Goal: Contribute content: Contribute content

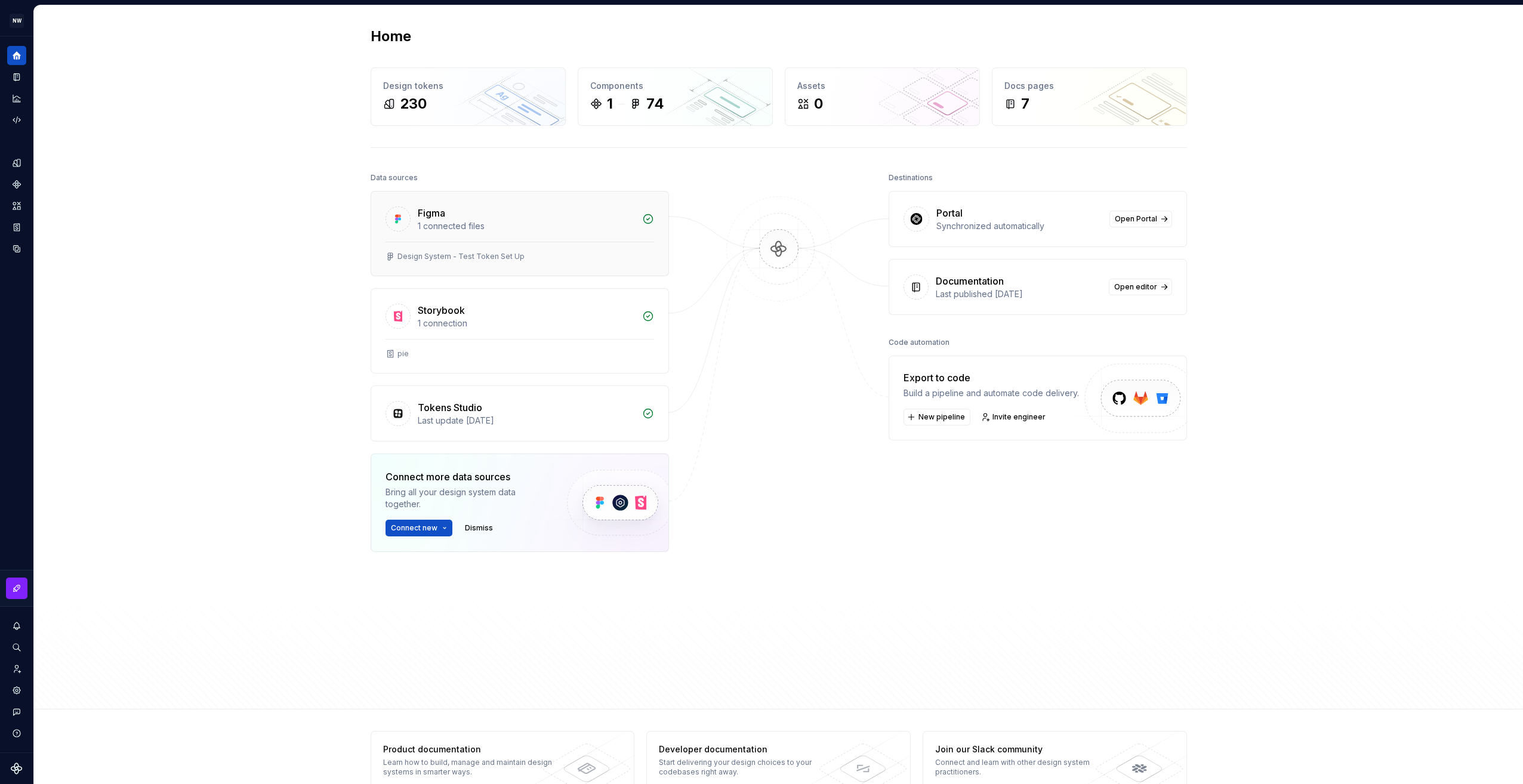
click at [547, 232] on div "Figma 1 connected files" at bounding box center [519, 217] width 297 height 50
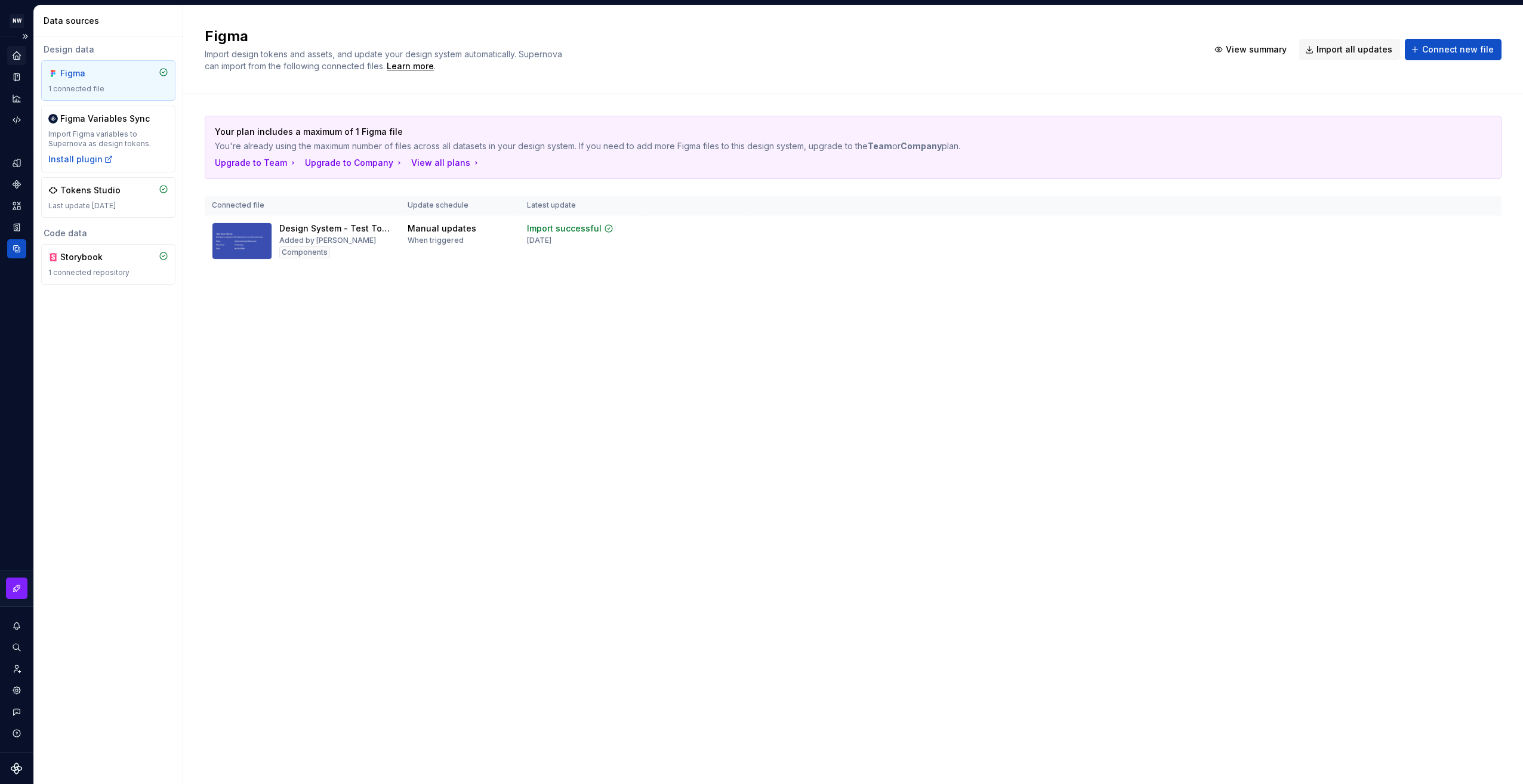
click at [14, 55] on icon "Home" at bounding box center [16, 55] width 8 height 8
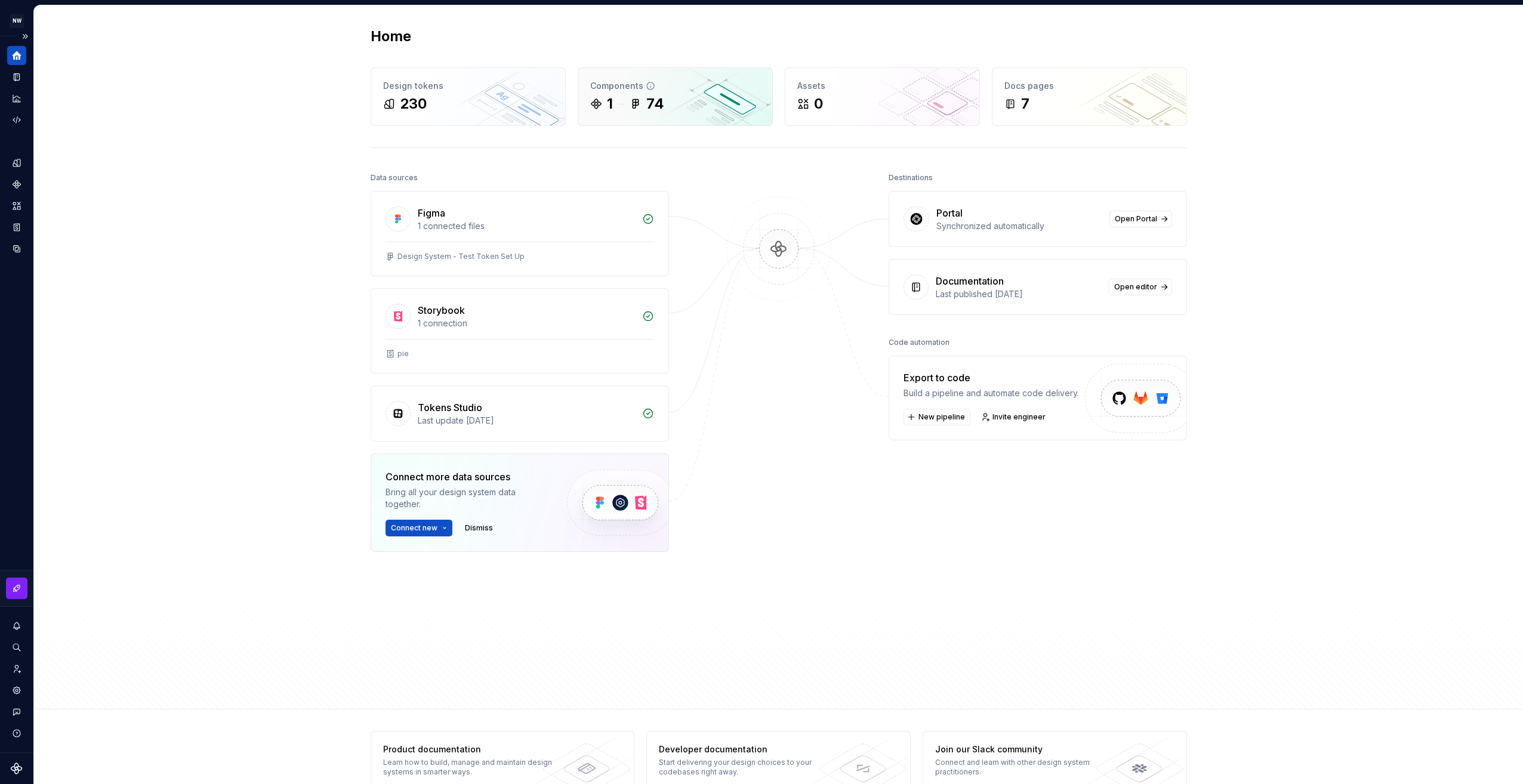
click at [688, 83] on div "Components" at bounding box center [675, 86] width 170 height 12
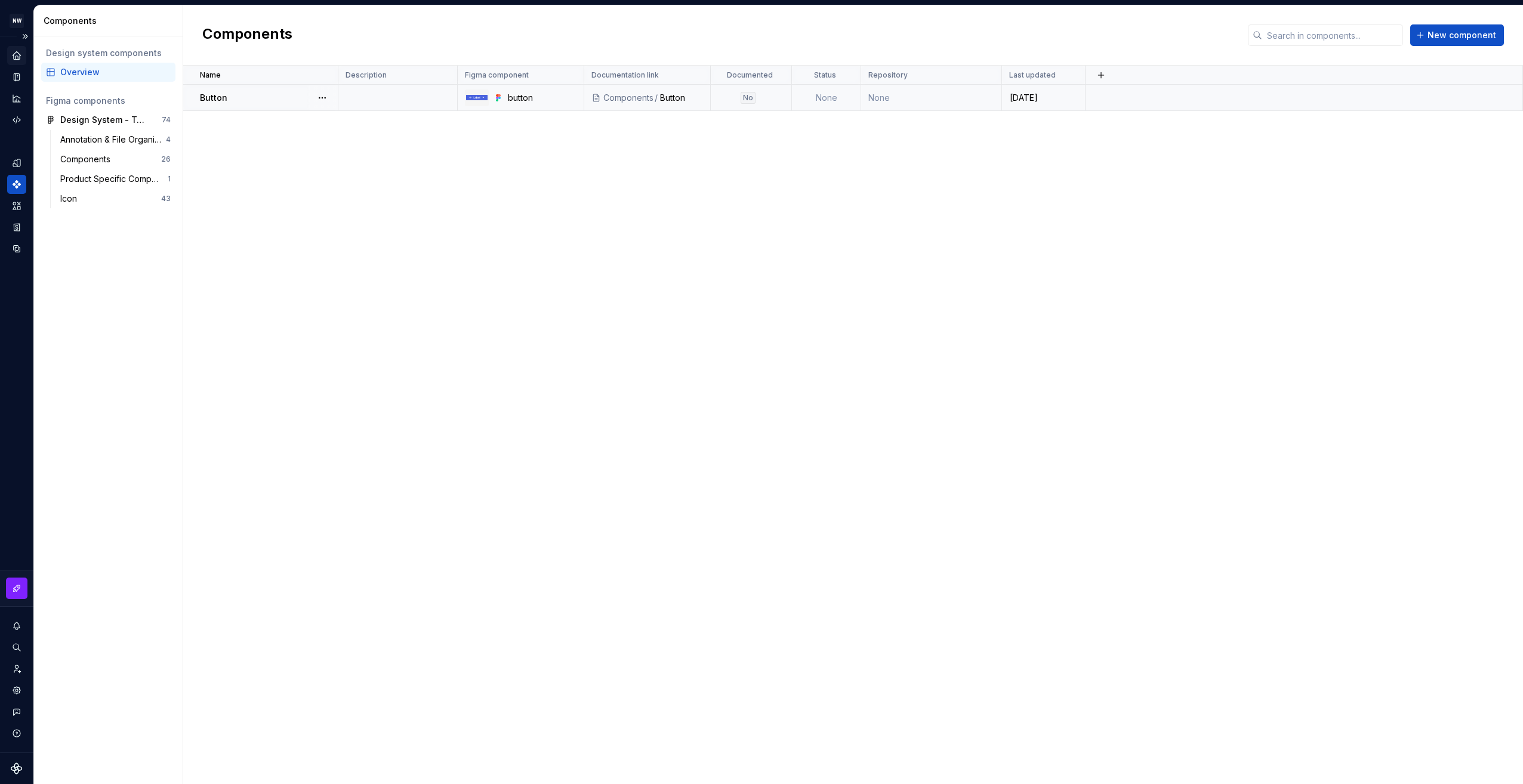
click at [234, 97] on div "Button" at bounding box center [268, 98] width 137 height 12
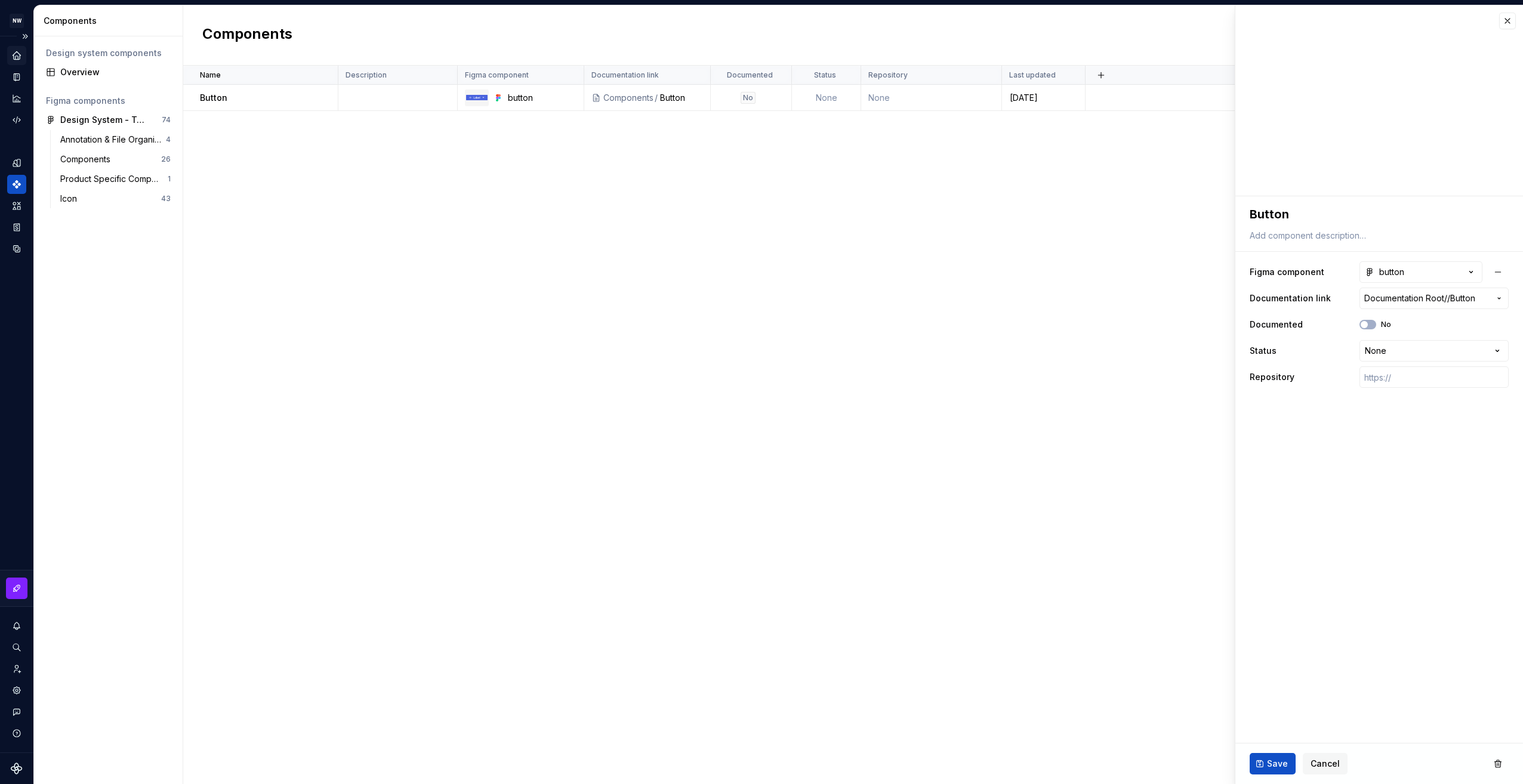
click at [14, 57] on icon "Home" at bounding box center [16, 55] width 8 height 8
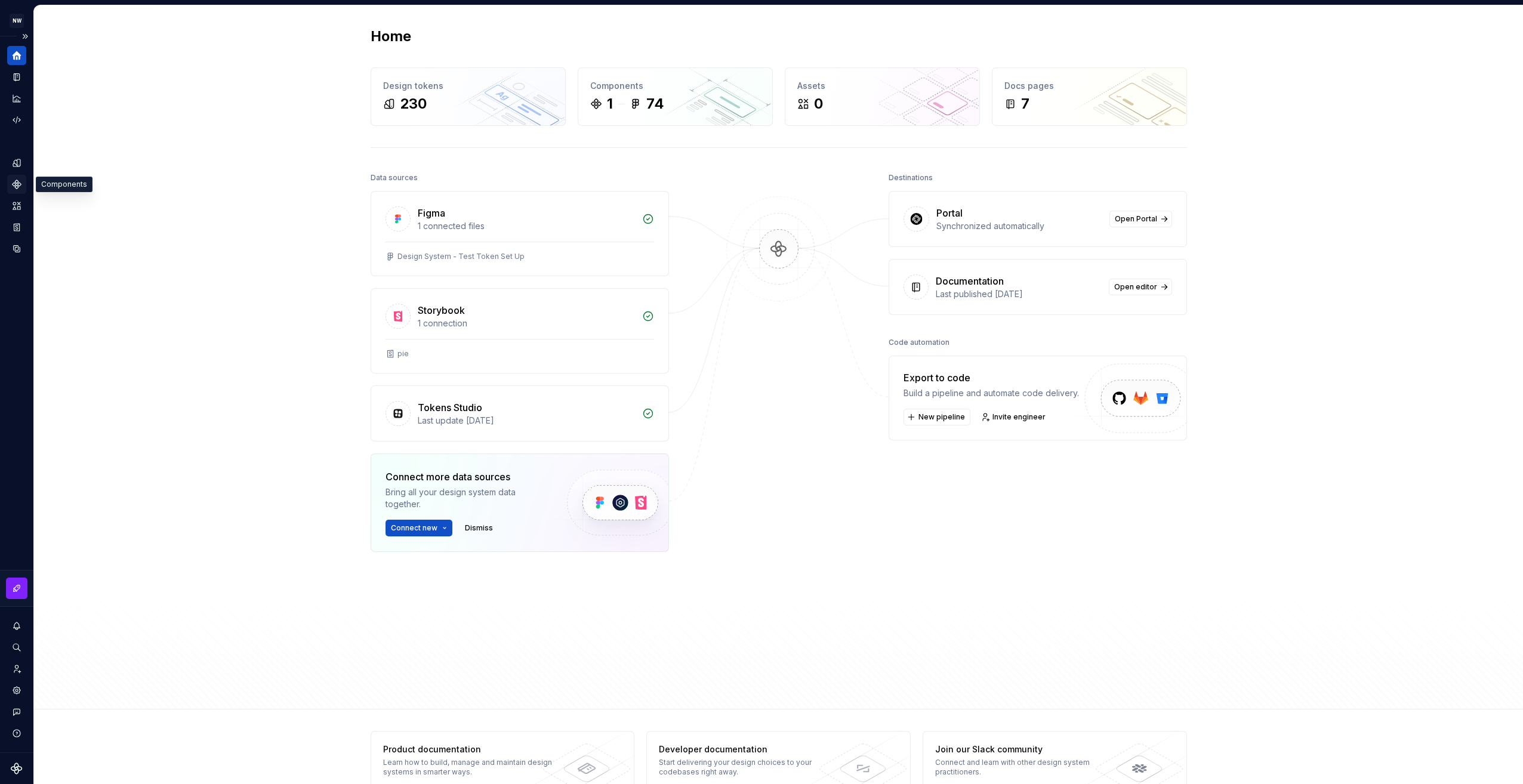
click at [21, 183] on icon "Components" at bounding box center [16, 184] width 10 height 10
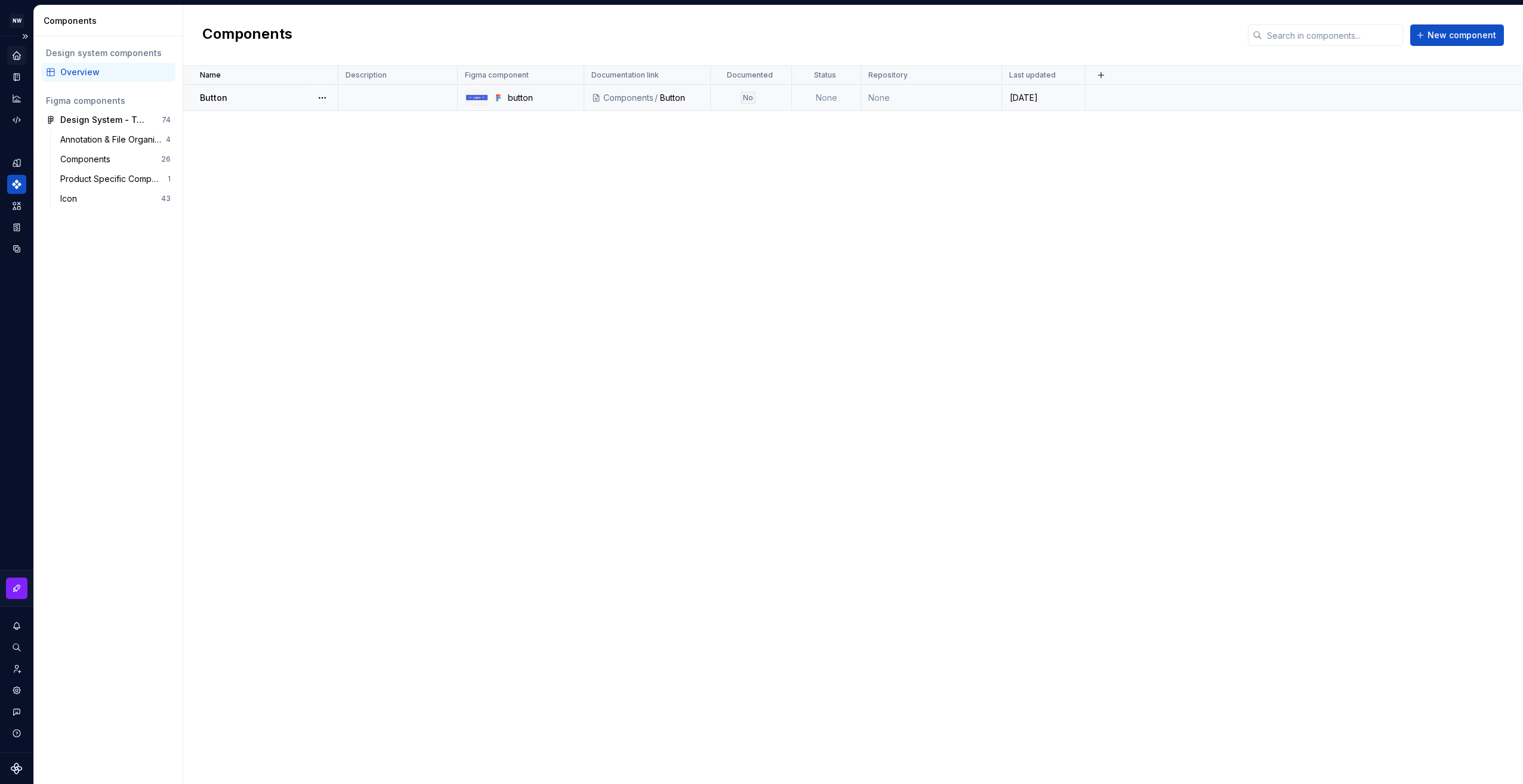
click at [272, 98] on div "Button" at bounding box center [268, 98] width 137 height 12
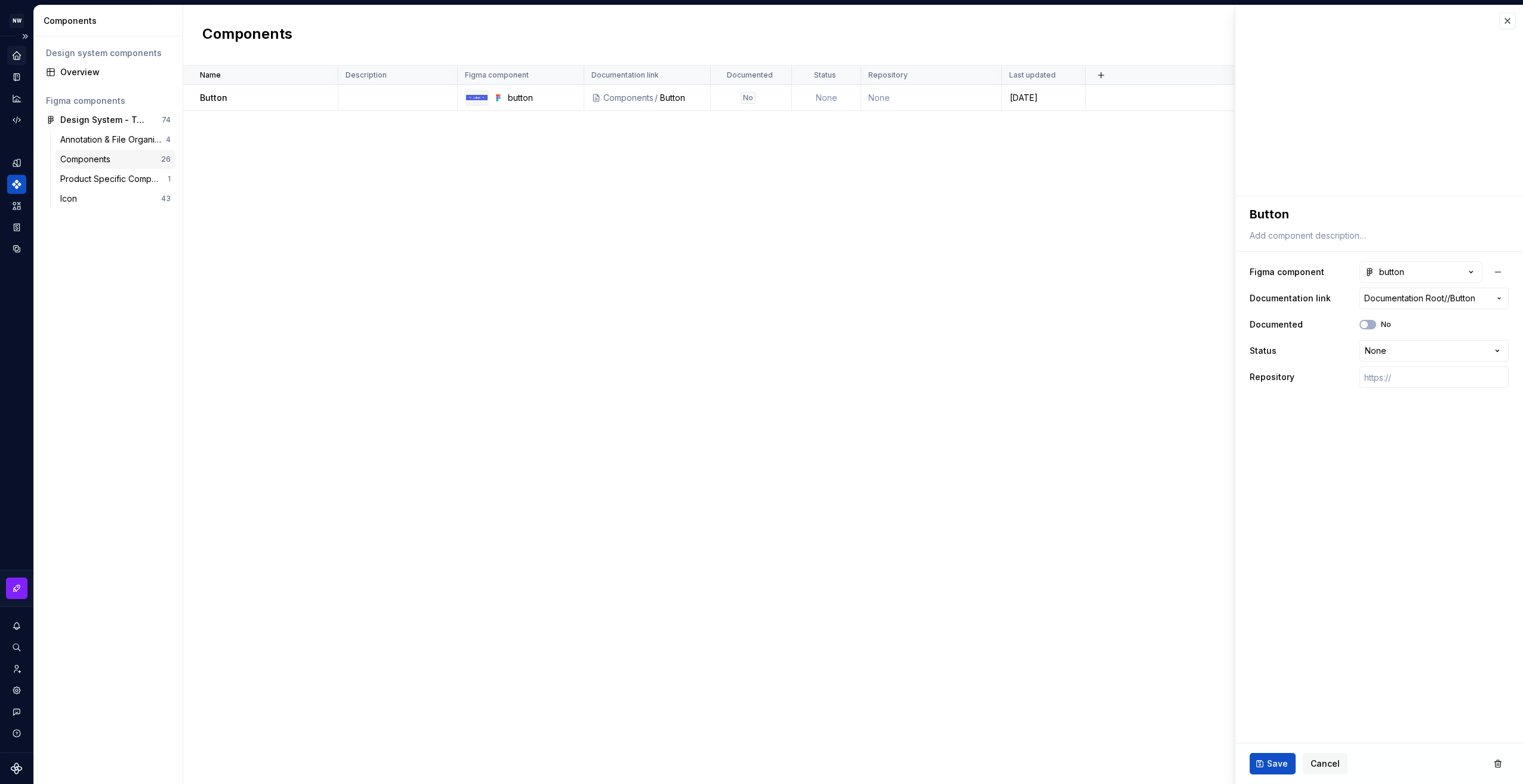
click at [127, 150] on div "Components 26" at bounding box center [115, 159] width 120 height 19
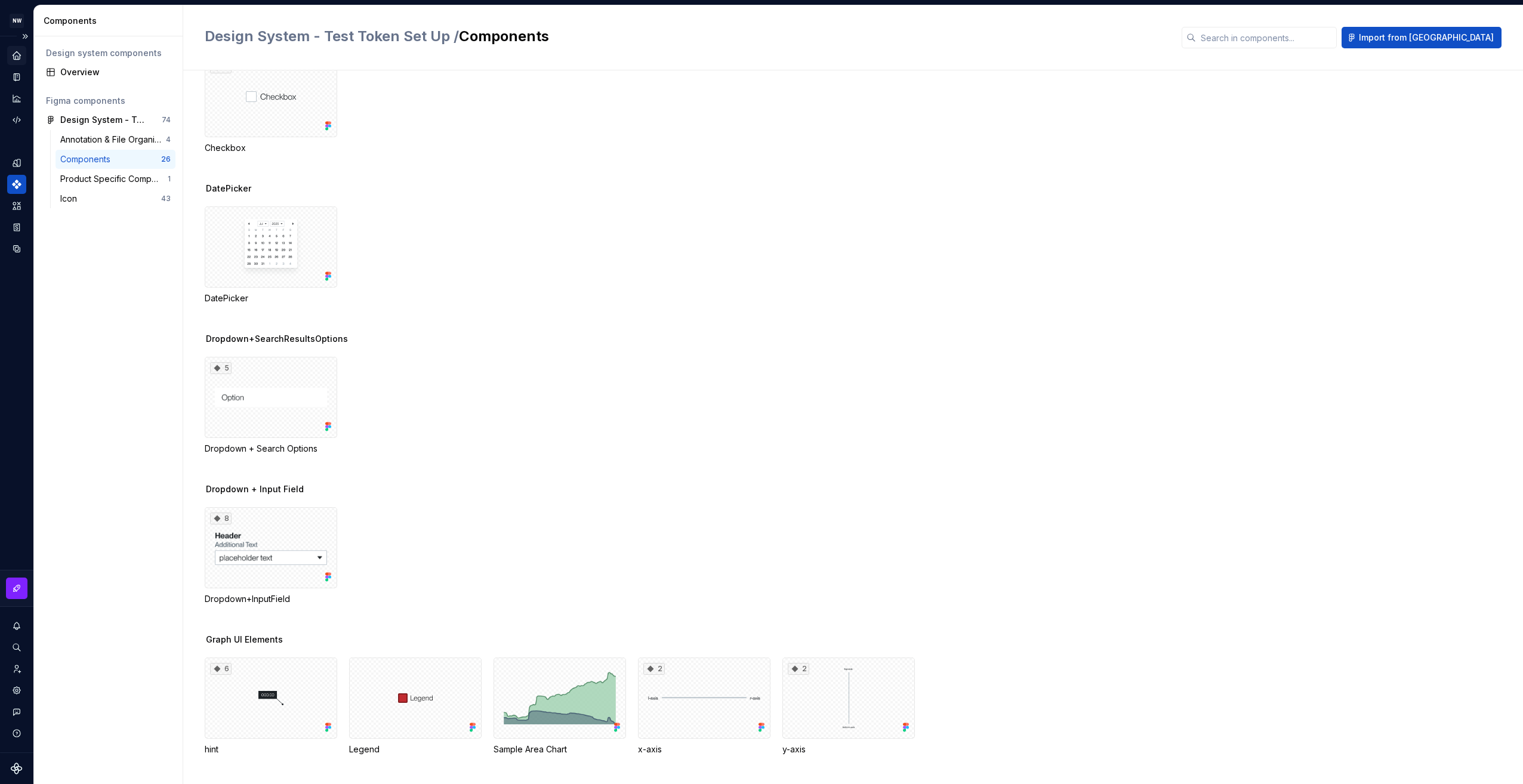
scroll to position [358, 0]
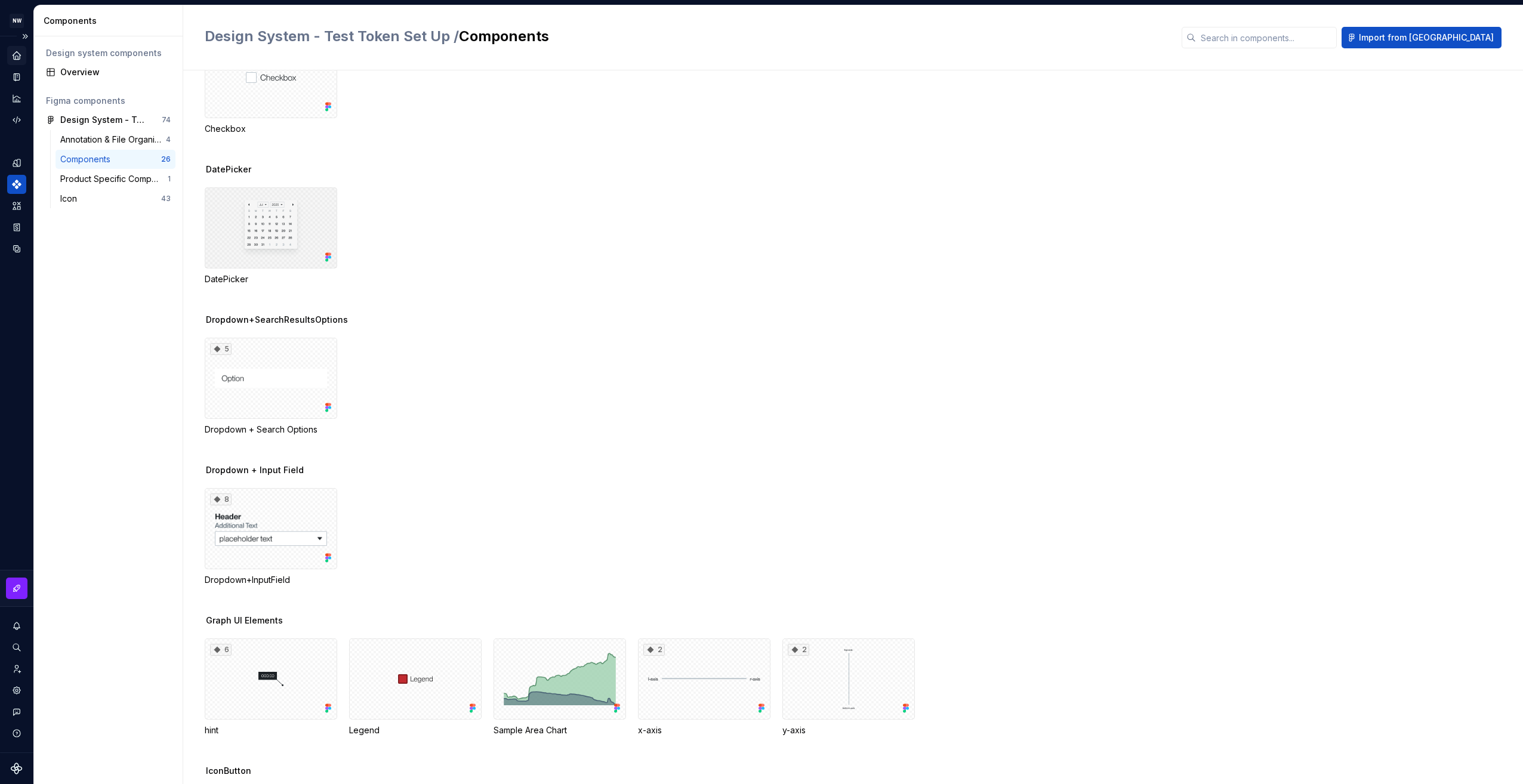
click at [213, 211] on div at bounding box center [271, 228] width 132 height 81
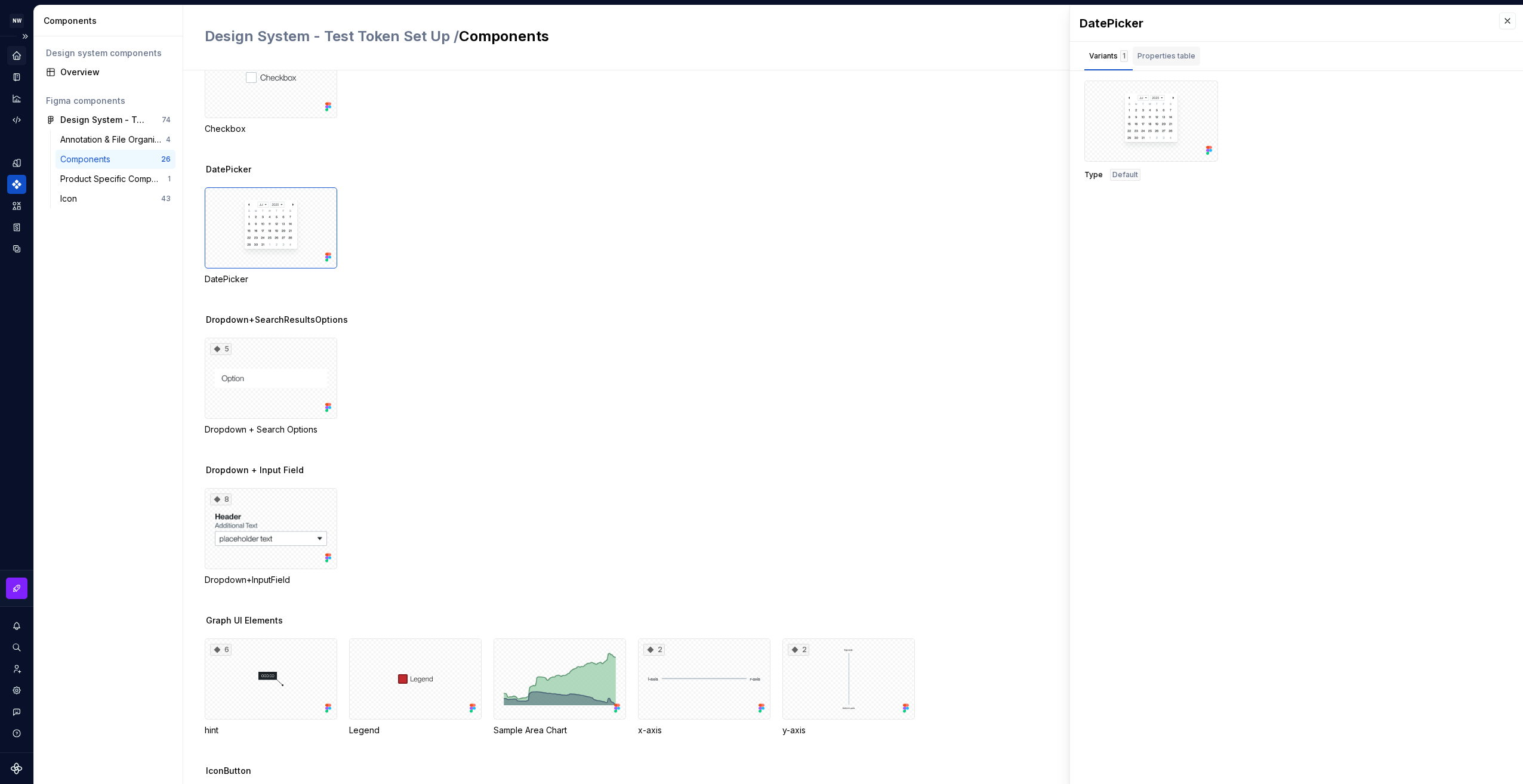
click at [1160, 52] on div "Properties table" at bounding box center [1166, 56] width 58 height 12
click at [1087, 49] on div "Variants 1" at bounding box center [1109, 55] width 48 height 19
click at [1164, 114] on div at bounding box center [1151, 121] width 134 height 81
click at [1203, 92] on button "button" at bounding box center [1205, 95] width 17 height 17
click at [1278, 124] on div "Type Default" at bounding box center [1297, 130] width 424 height 100
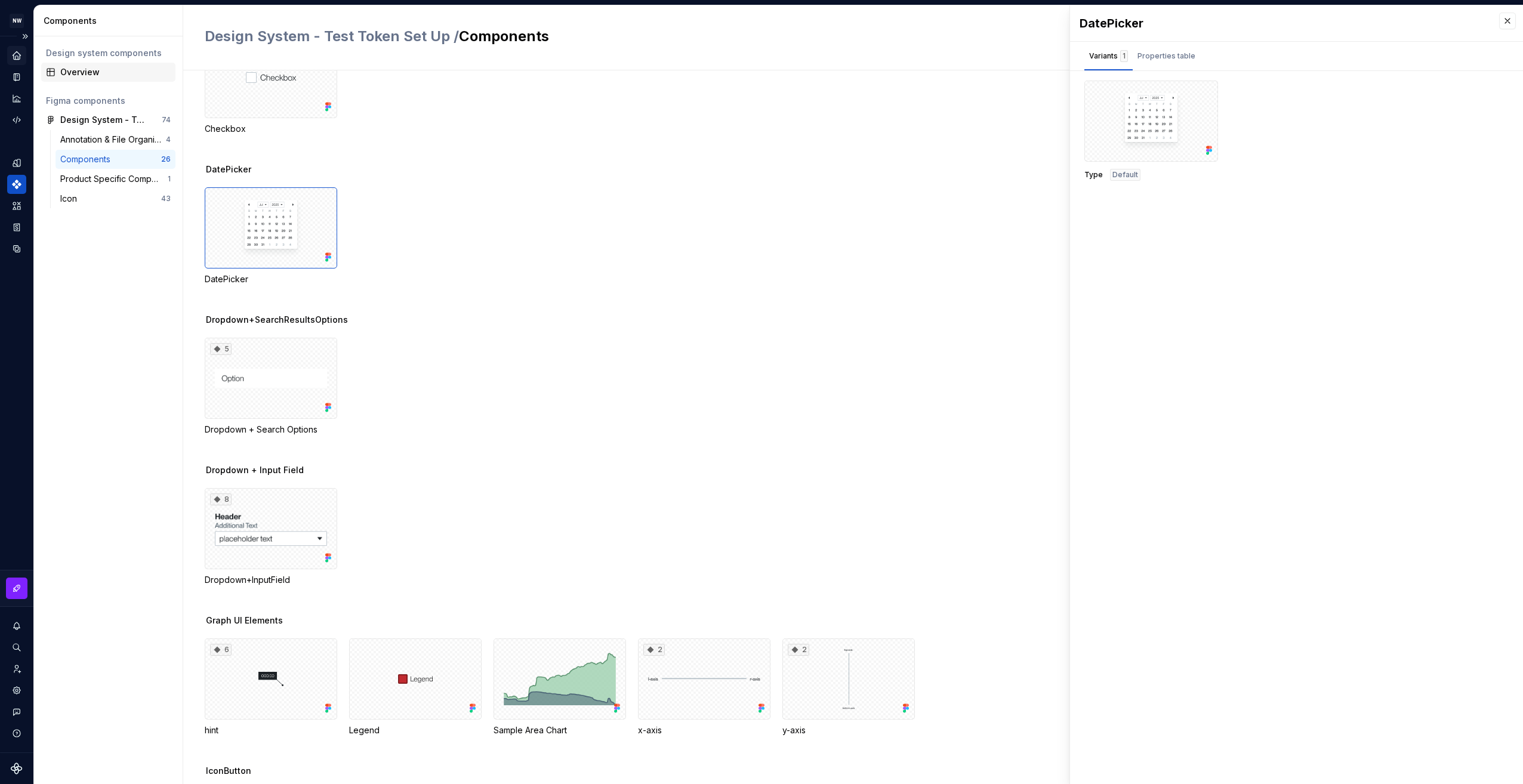
click at [99, 67] on div "Overview" at bounding box center [115, 72] width 110 height 12
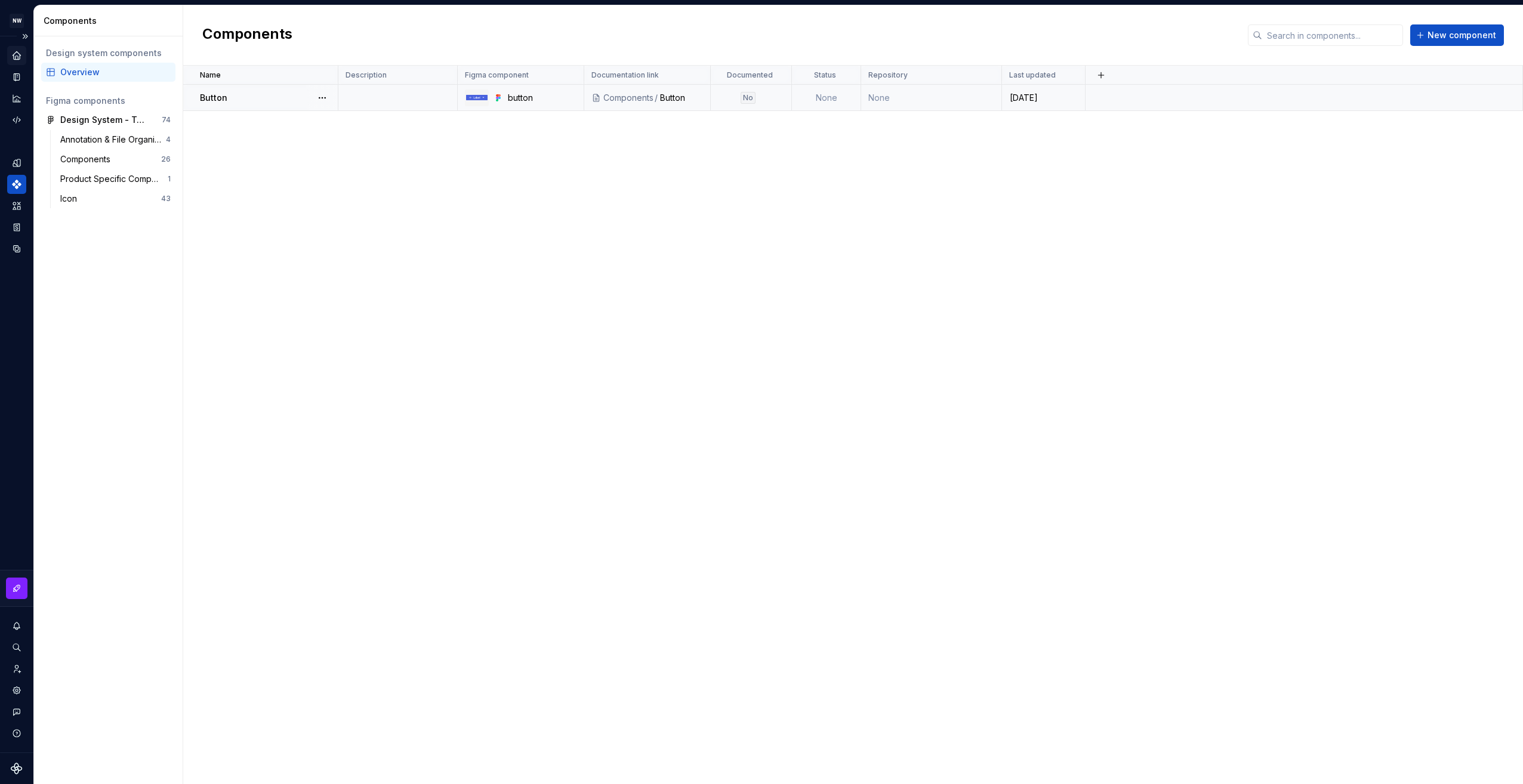
click at [286, 104] on td "Button" at bounding box center [261, 98] width 155 height 26
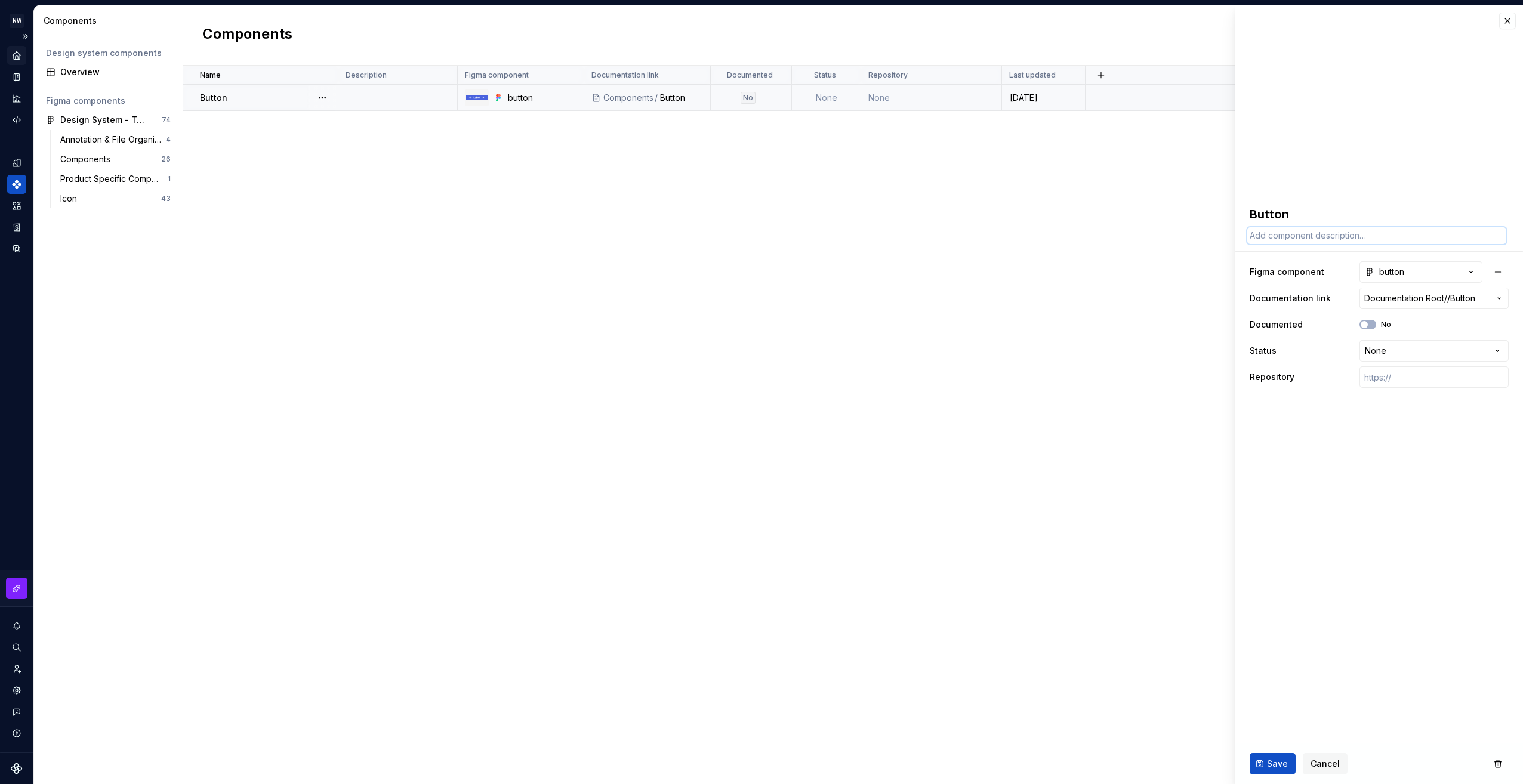
click at [1323, 241] on textarea at bounding box center [1377, 235] width 259 height 17
paste textarea "A Button allows users to trigger actions or execute commands, providing a way f…"
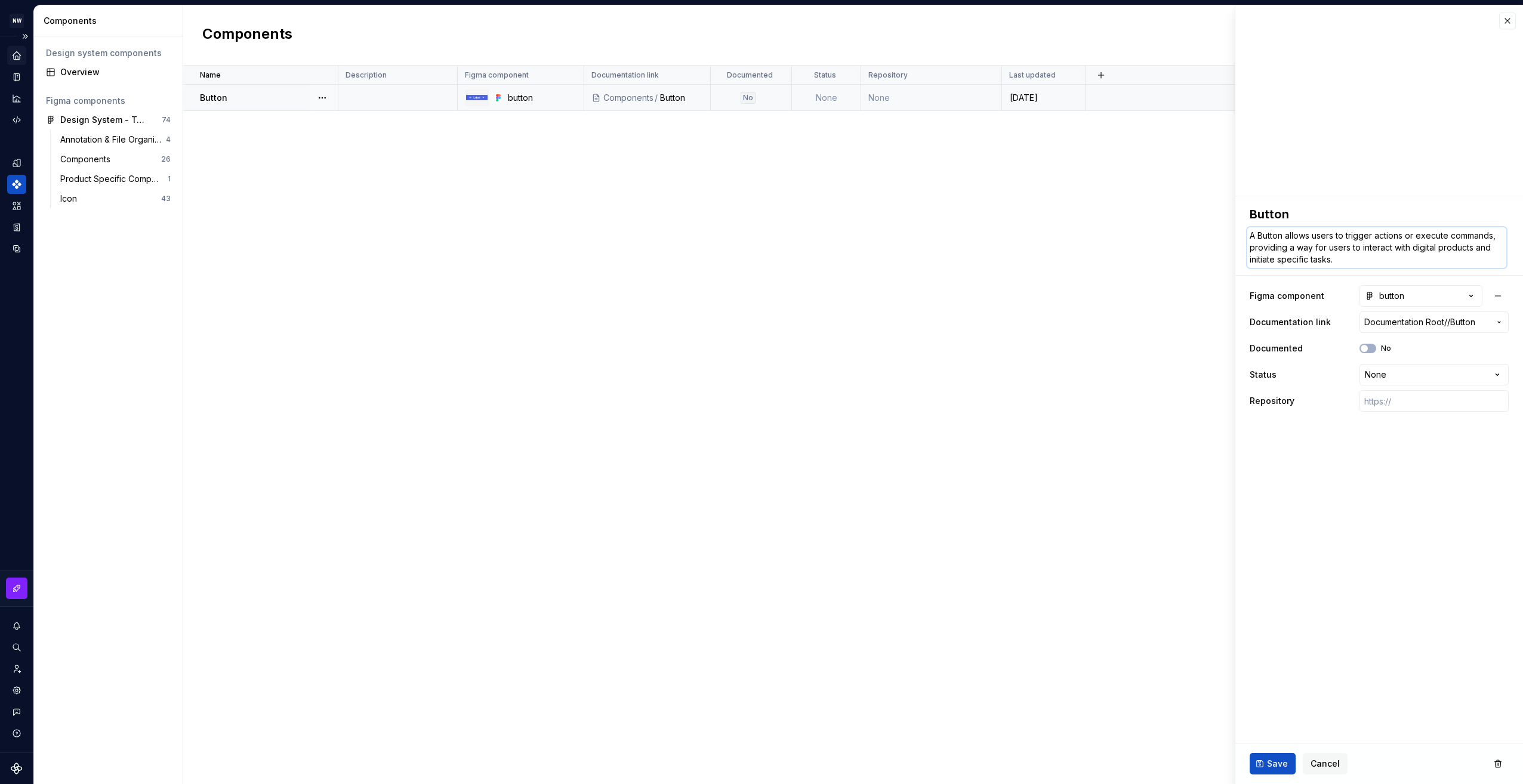
type textarea "*"
type textarea "A Button allows users to trigger actions or execute commands, providing a way f…"
click at [1268, 758] on span "Save" at bounding box center [1278, 764] width 21 height 12
type textarea "*"
type textarea "A Button allows users to trigger actions or execute commands, providing a way f…"
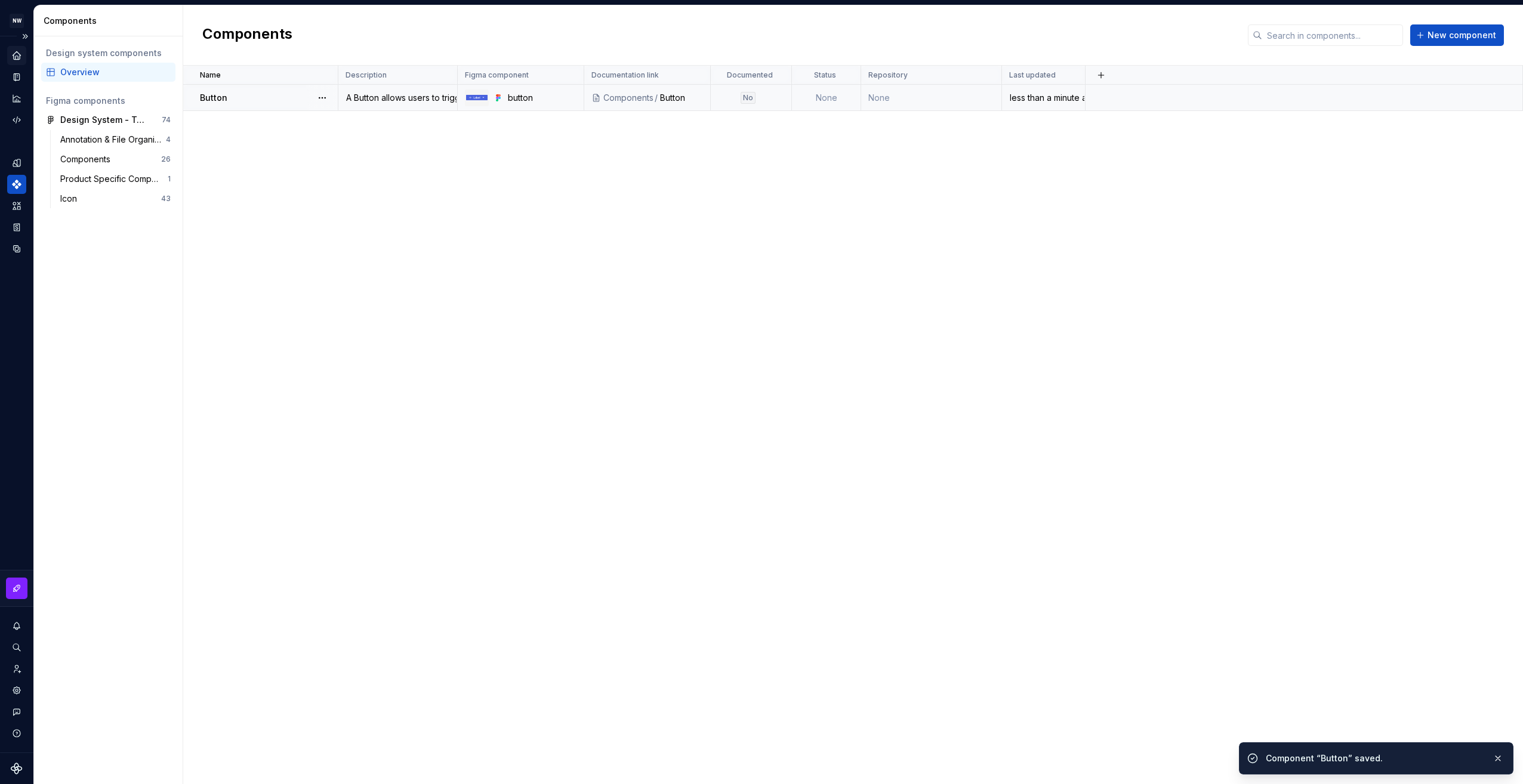
click at [264, 93] on div "Button" at bounding box center [268, 98] width 137 height 12
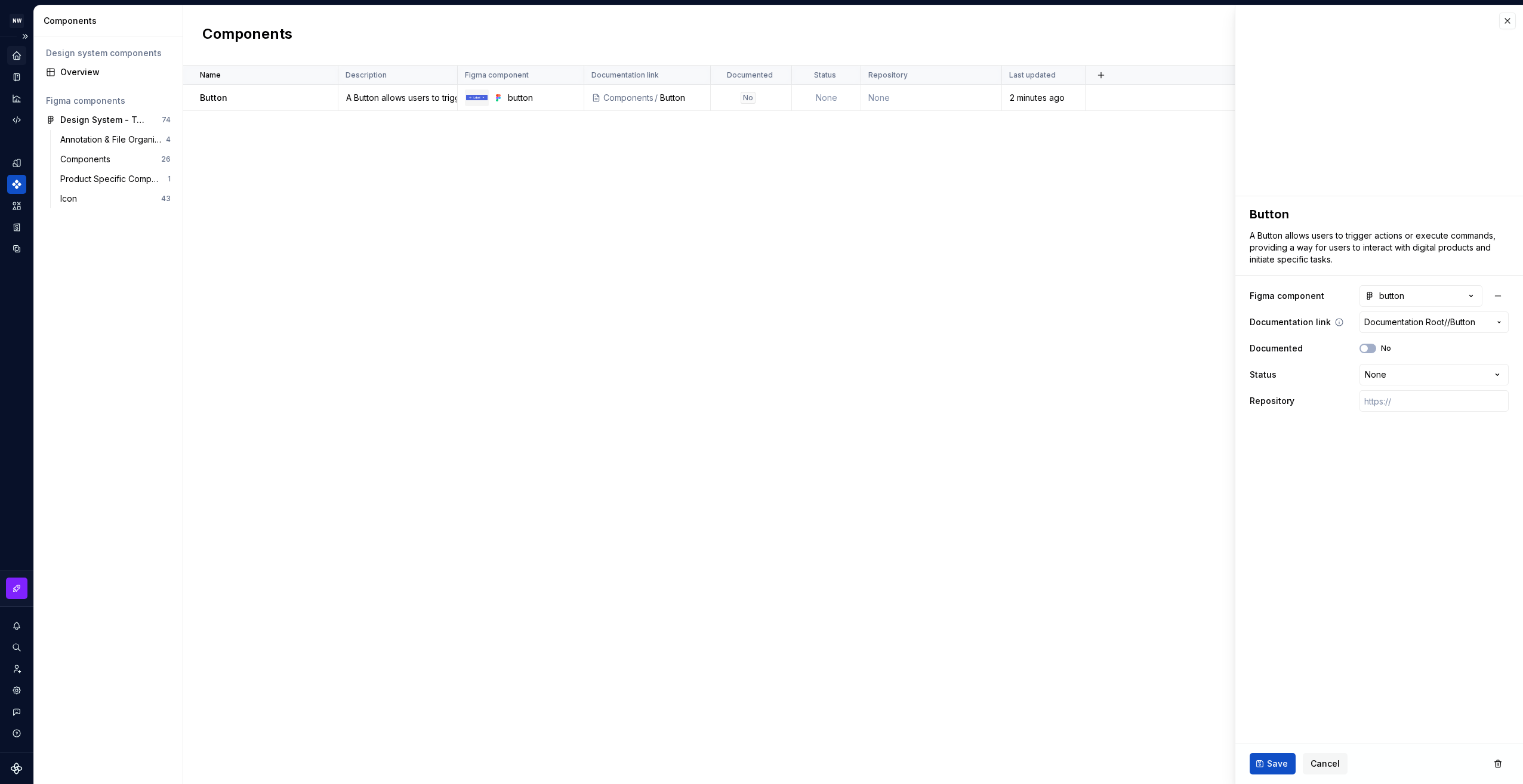
click at [1404, 318] on span "Documentation Root /" at bounding box center [1406, 322] width 83 height 12
click at [1358, 678] on html "**********" at bounding box center [762, 392] width 1523 height 784
click at [1432, 374] on html "**********" at bounding box center [762, 392] width 1523 height 784
click at [1255, 470] on html "**********" at bounding box center [762, 392] width 1523 height 784
click at [1334, 319] on icon at bounding box center [1339, 322] width 10 height 10
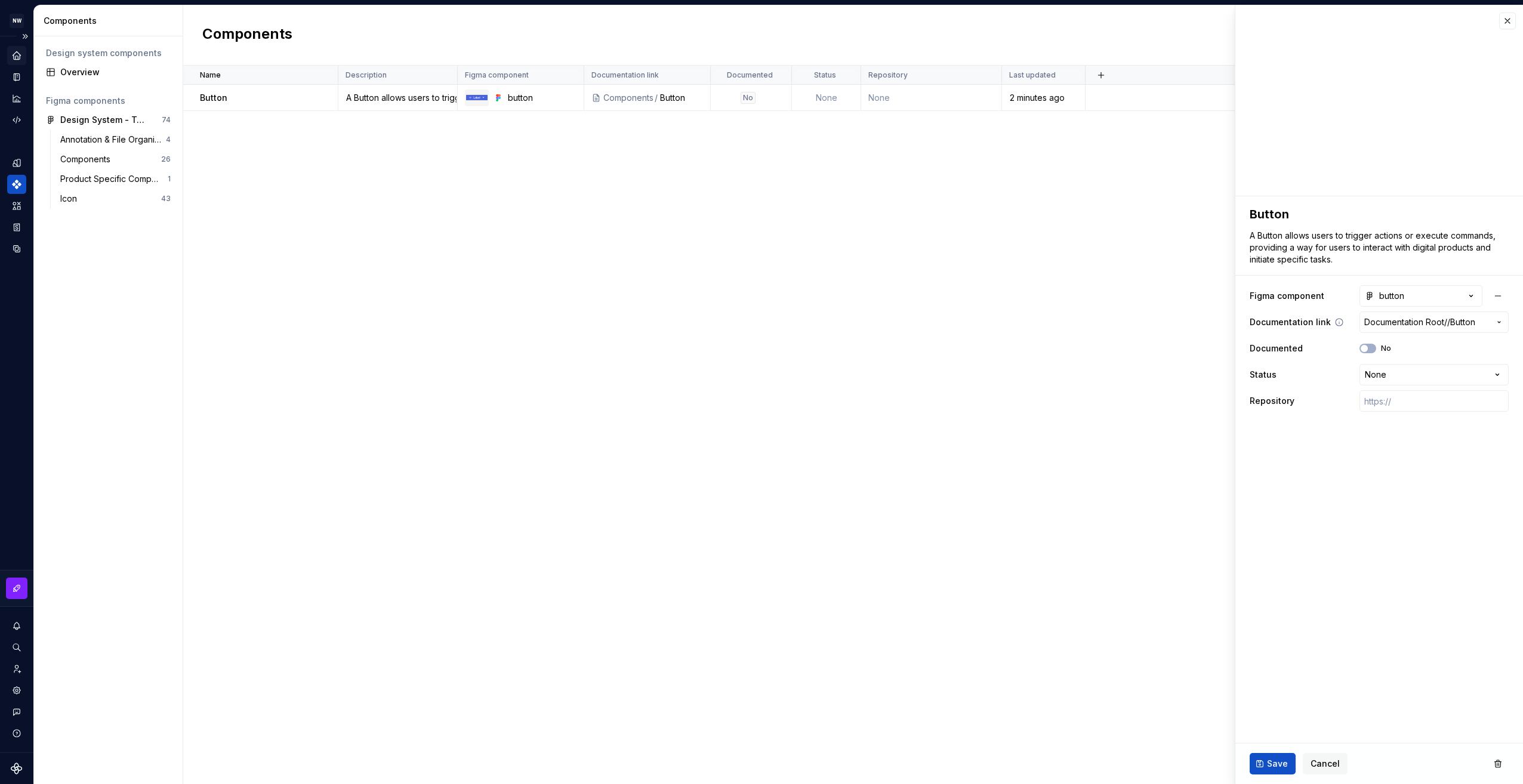
click at [1443, 320] on span "Documentation Root /" at bounding box center [1406, 322] width 83 height 12
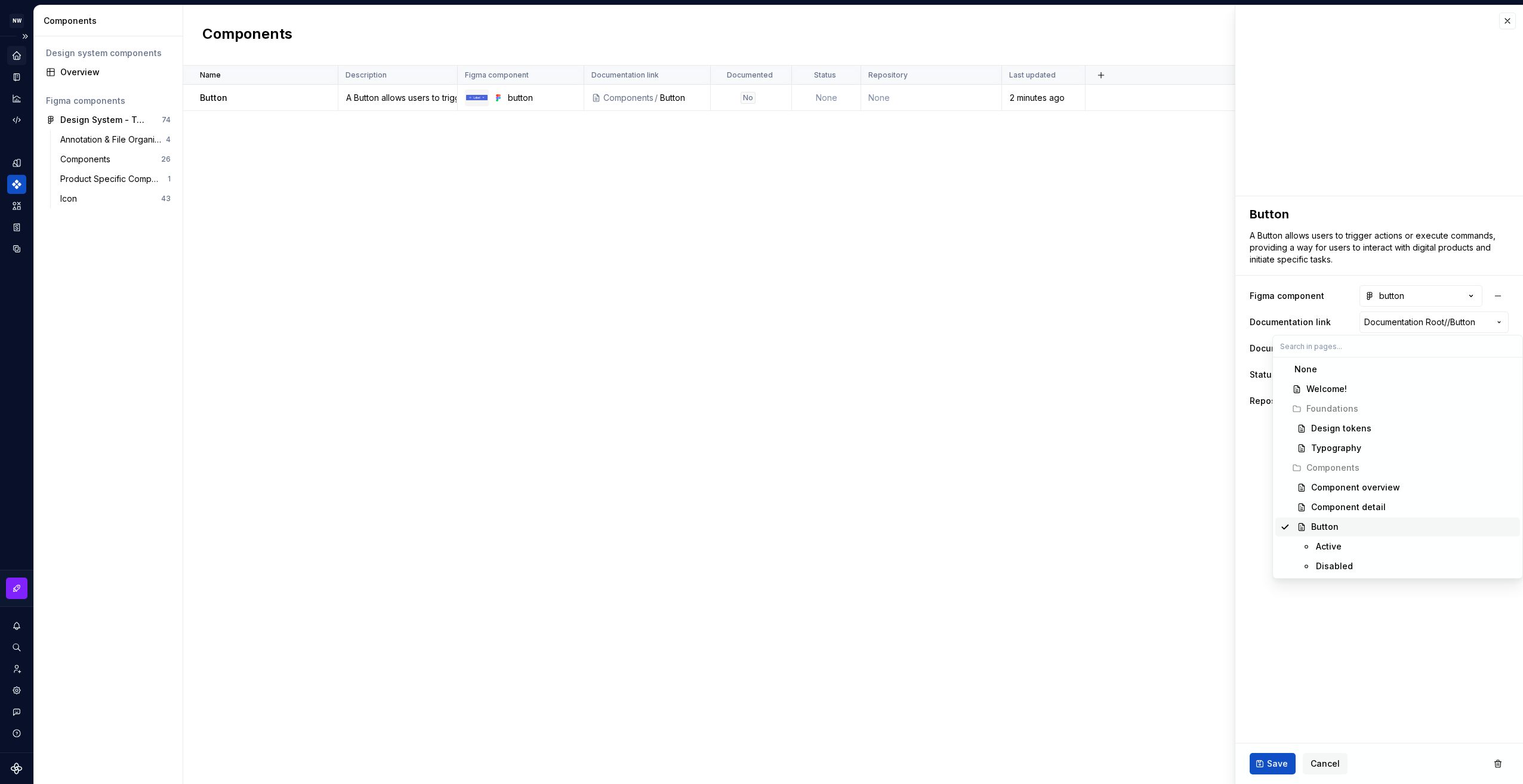
click at [1325, 524] on div "Button" at bounding box center [1325, 526] width 27 height 12
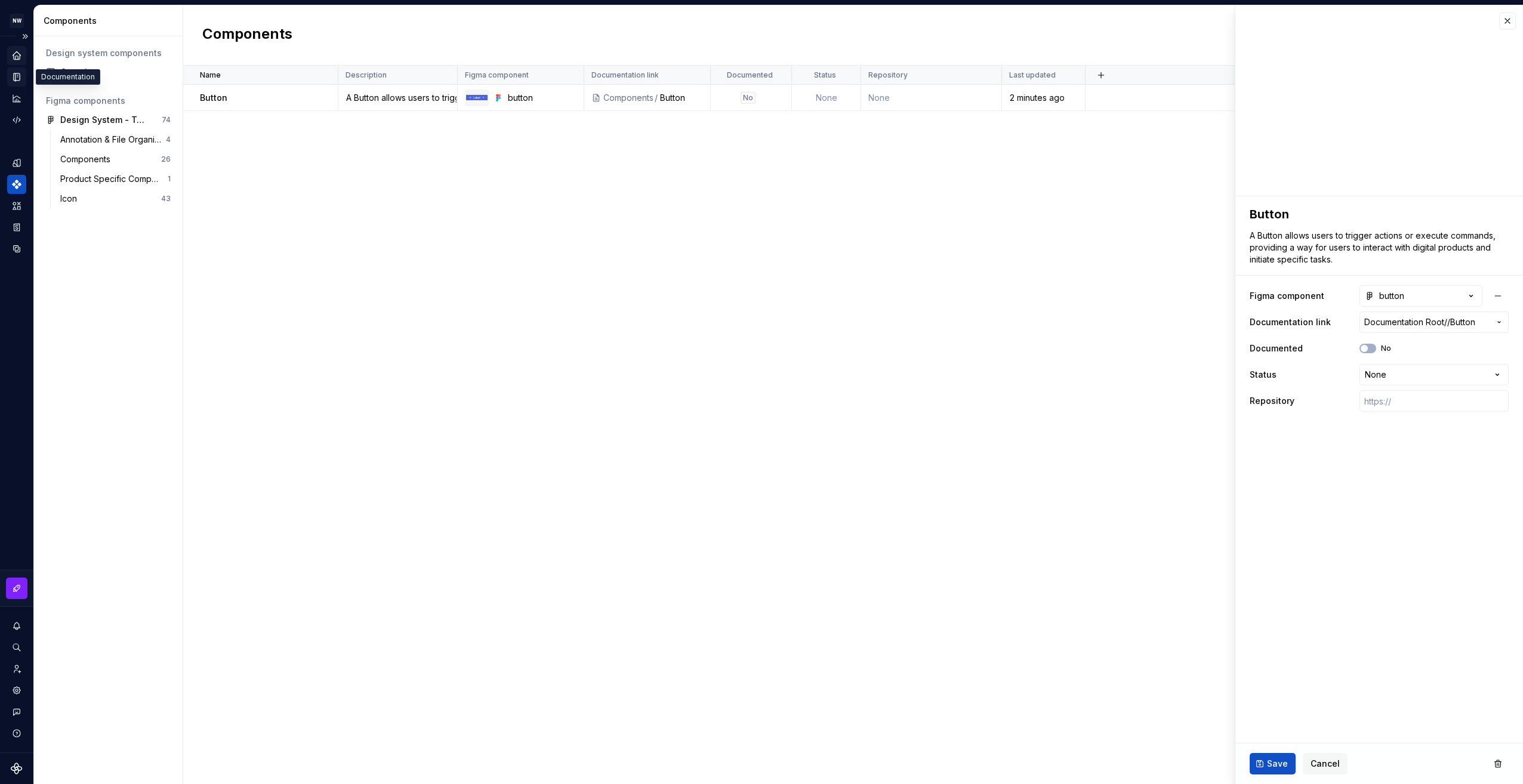
click at [20, 73] on icon "Documentation" at bounding box center [16, 77] width 10 height 10
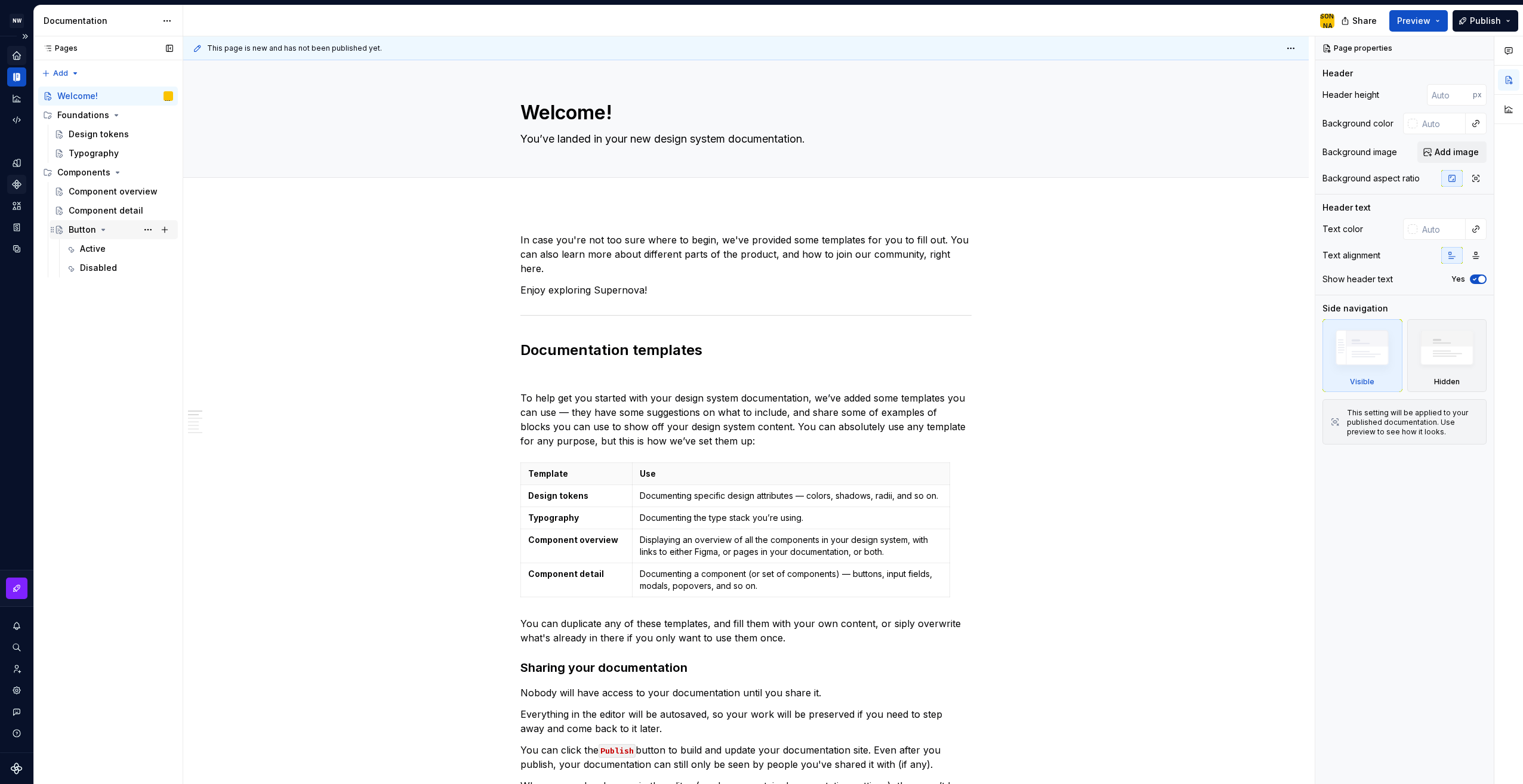
click at [92, 234] on div "Button" at bounding box center [82, 230] width 27 height 12
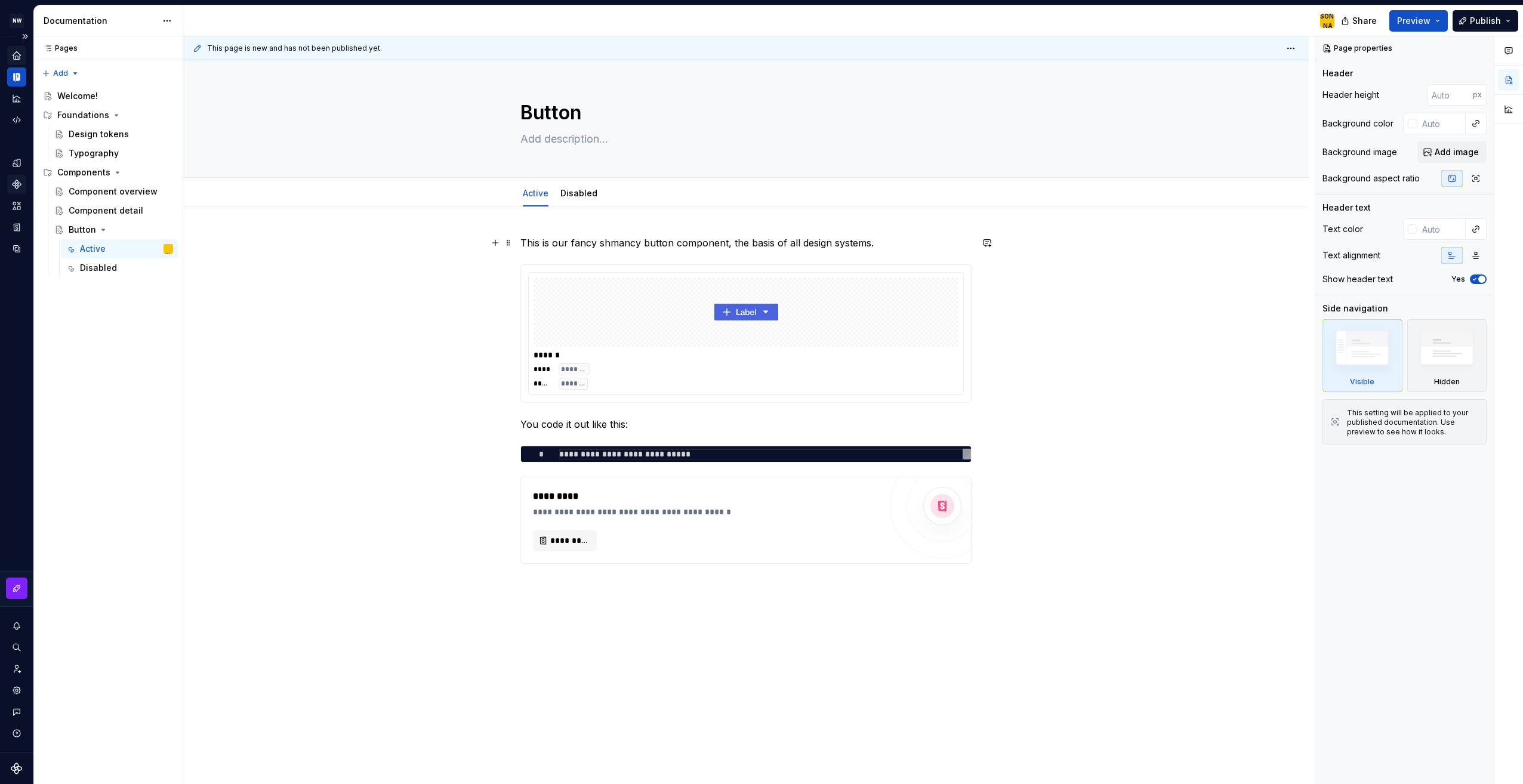
click at [834, 236] on p "This is our fancy shmancy button component, the basis of all design systems." at bounding box center [746, 243] width 451 height 14
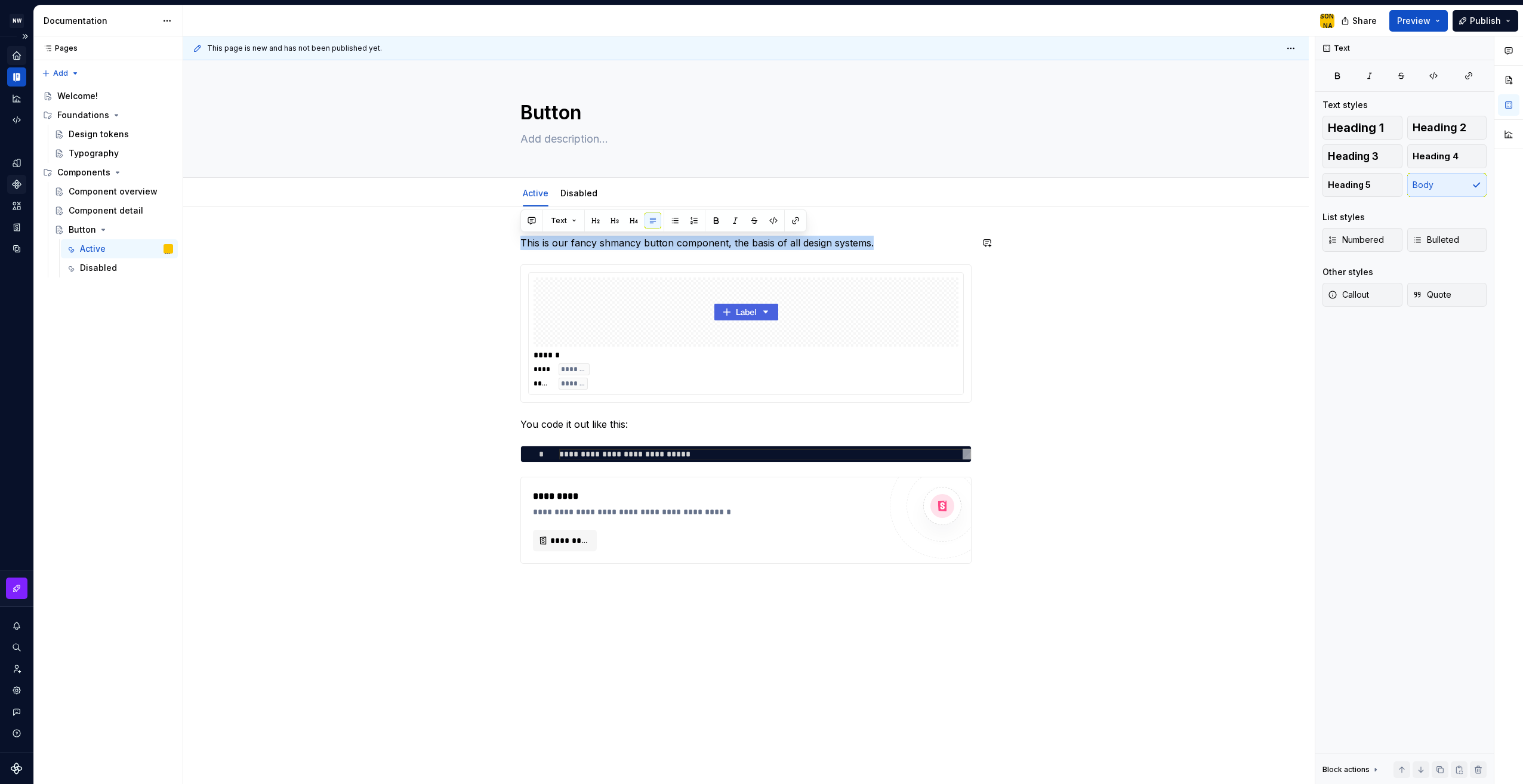
drag, startPoint x: 938, startPoint y: 246, endPoint x: 388, endPoint y: 230, distance: 550.2
click at [388, 230] on div "**********" at bounding box center [746, 524] width 1126 height 635
click at [572, 135] on textarea at bounding box center [743, 138] width 451 height 19
paste textarea "A Button allows users to trigger actions or execute commands, providing a way f…"
type textarea "*"
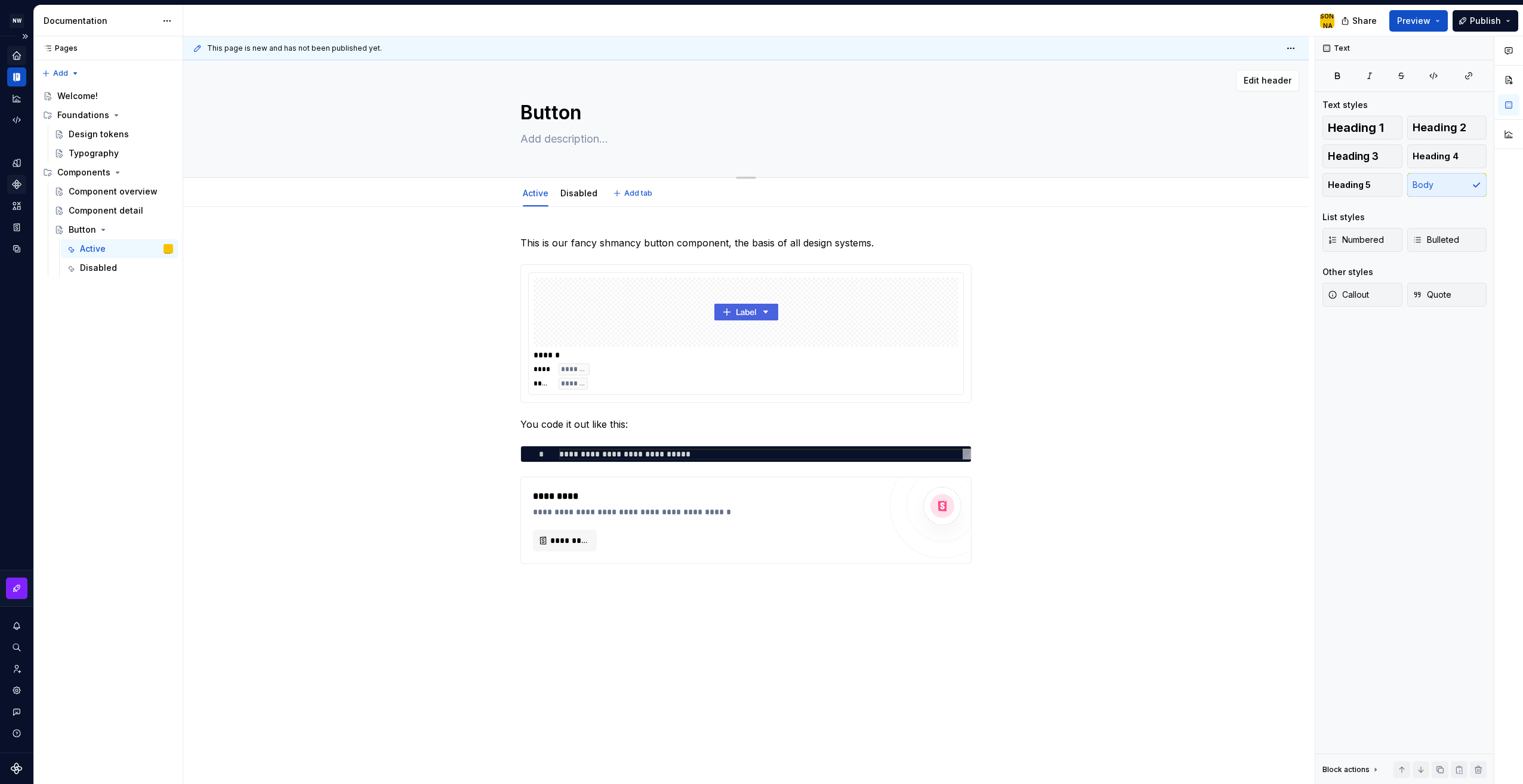
type textarea "A Button allows users to trigger actions or execute commands, providing a way f…"
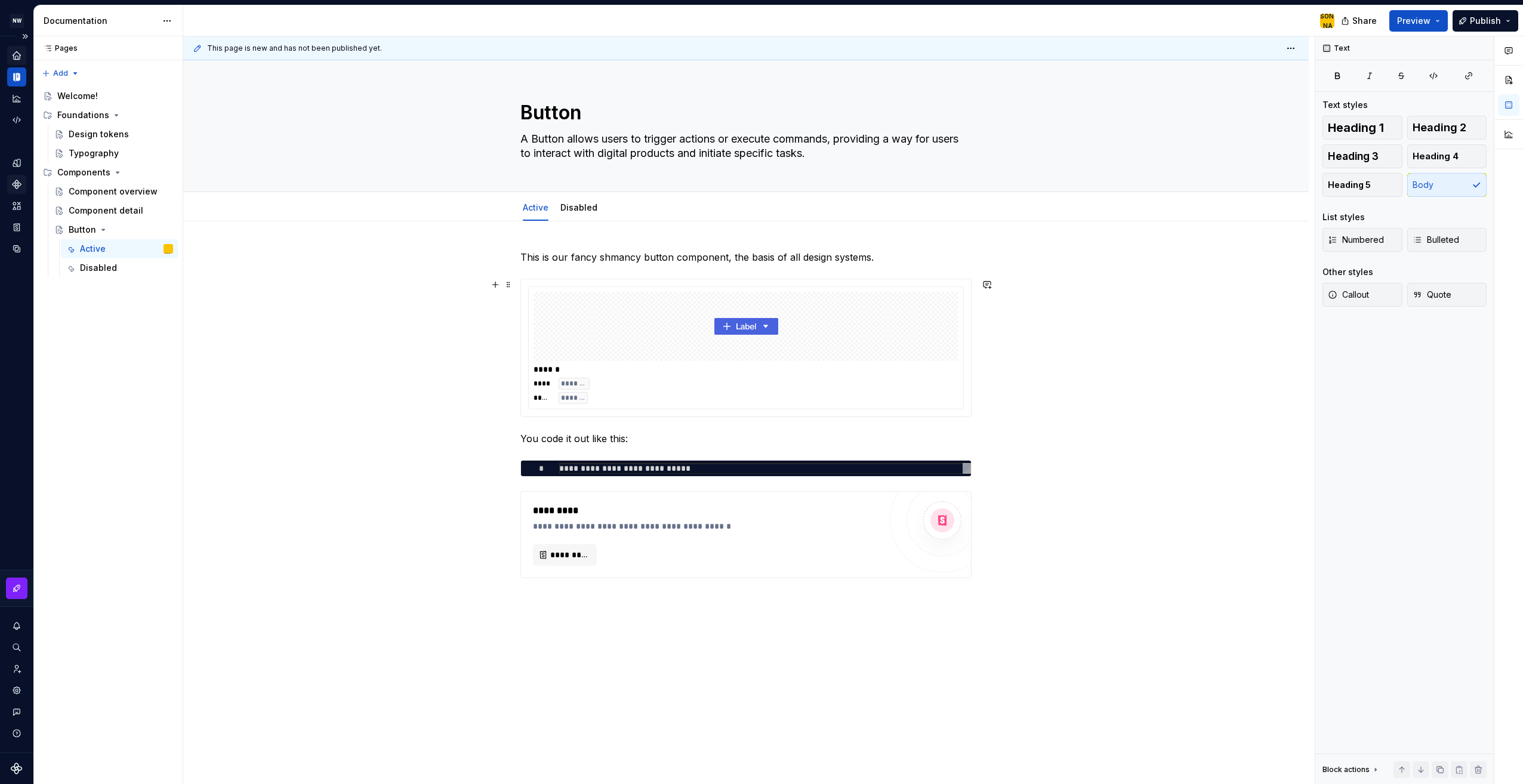
type textarea "*"
type textarea "A Button allows users to trigger actions or execute commands, providing a way f…"
click at [575, 210] on link "Disabled" at bounding box center [579, 207] width 37 height 10
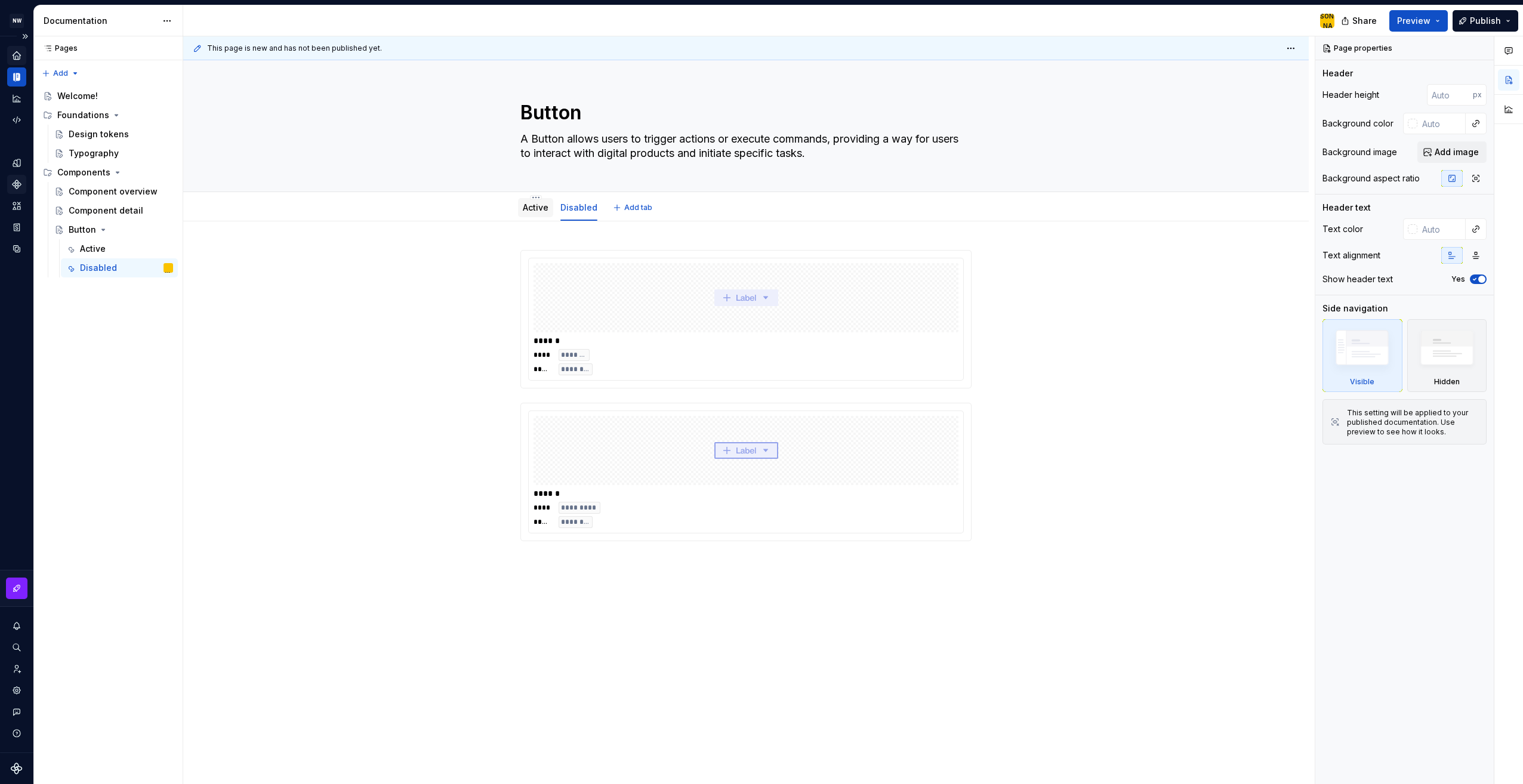
click at [532, 207] on link "Active" at bounding box center [535, 207] width 25 height 10
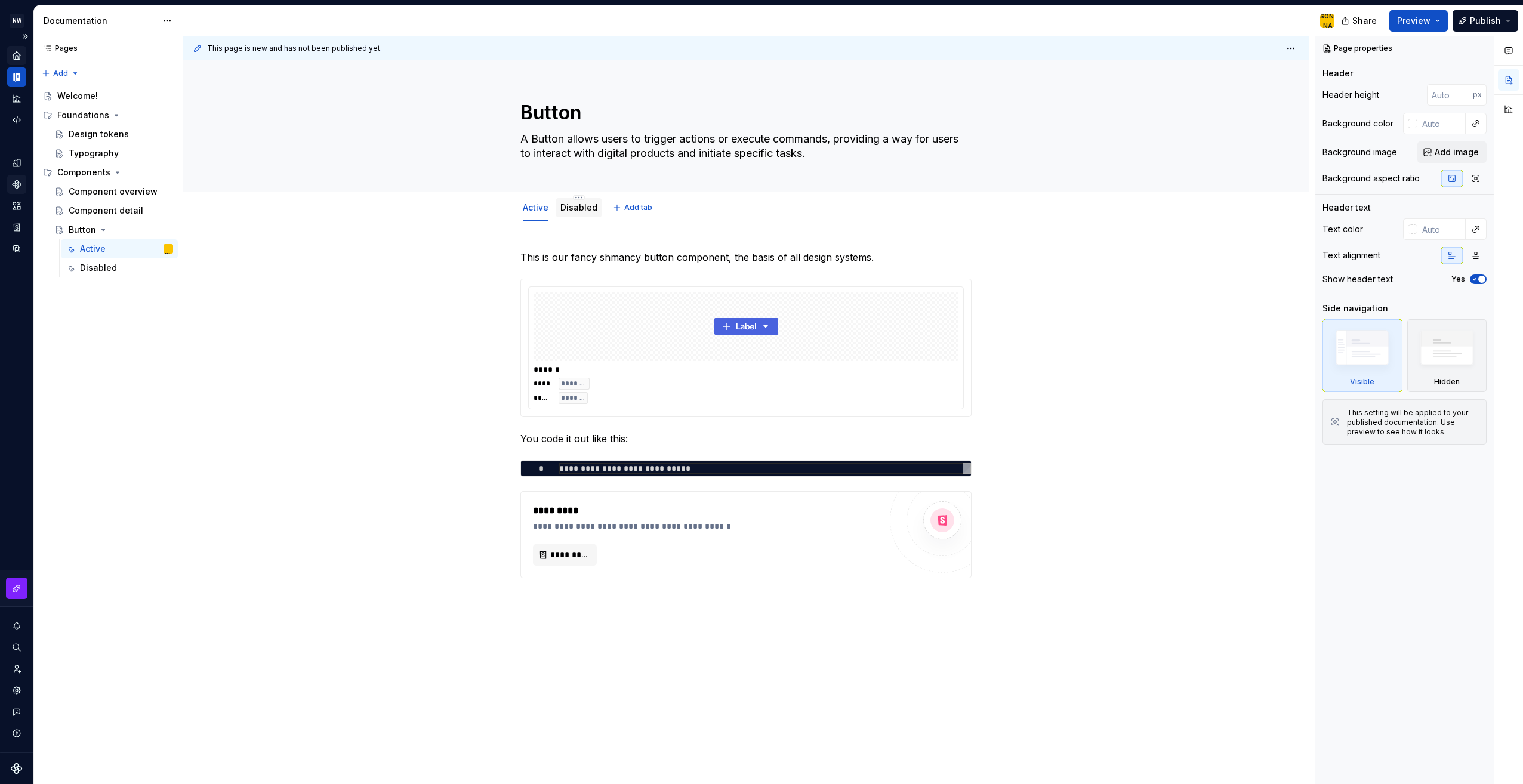
click at [584, 206] on link "Disabled" at bounding box center [579, 207] width 37 height 10
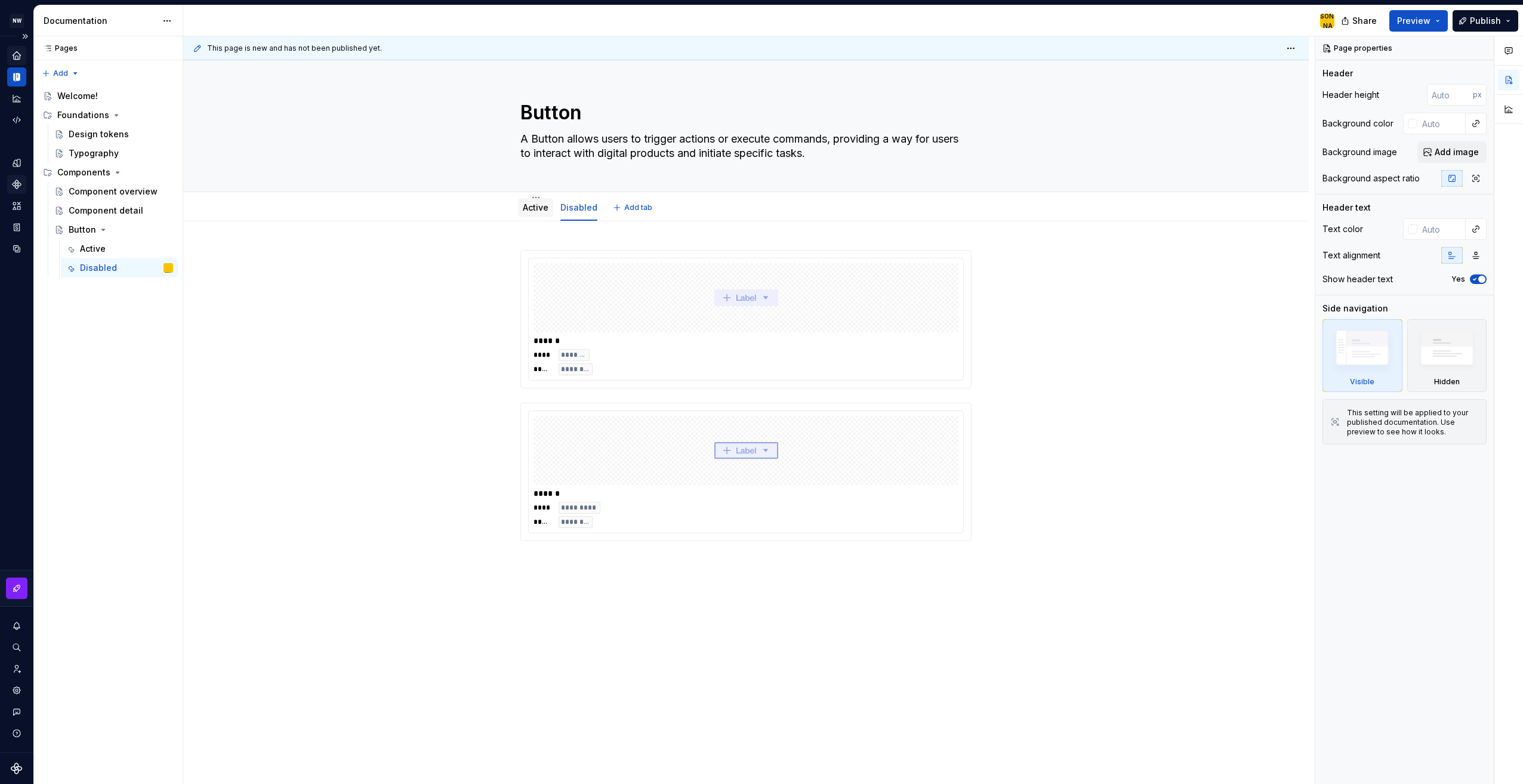
click at [540, 211] on link "Active" at bounding box center [535, 207] width 25 height 10
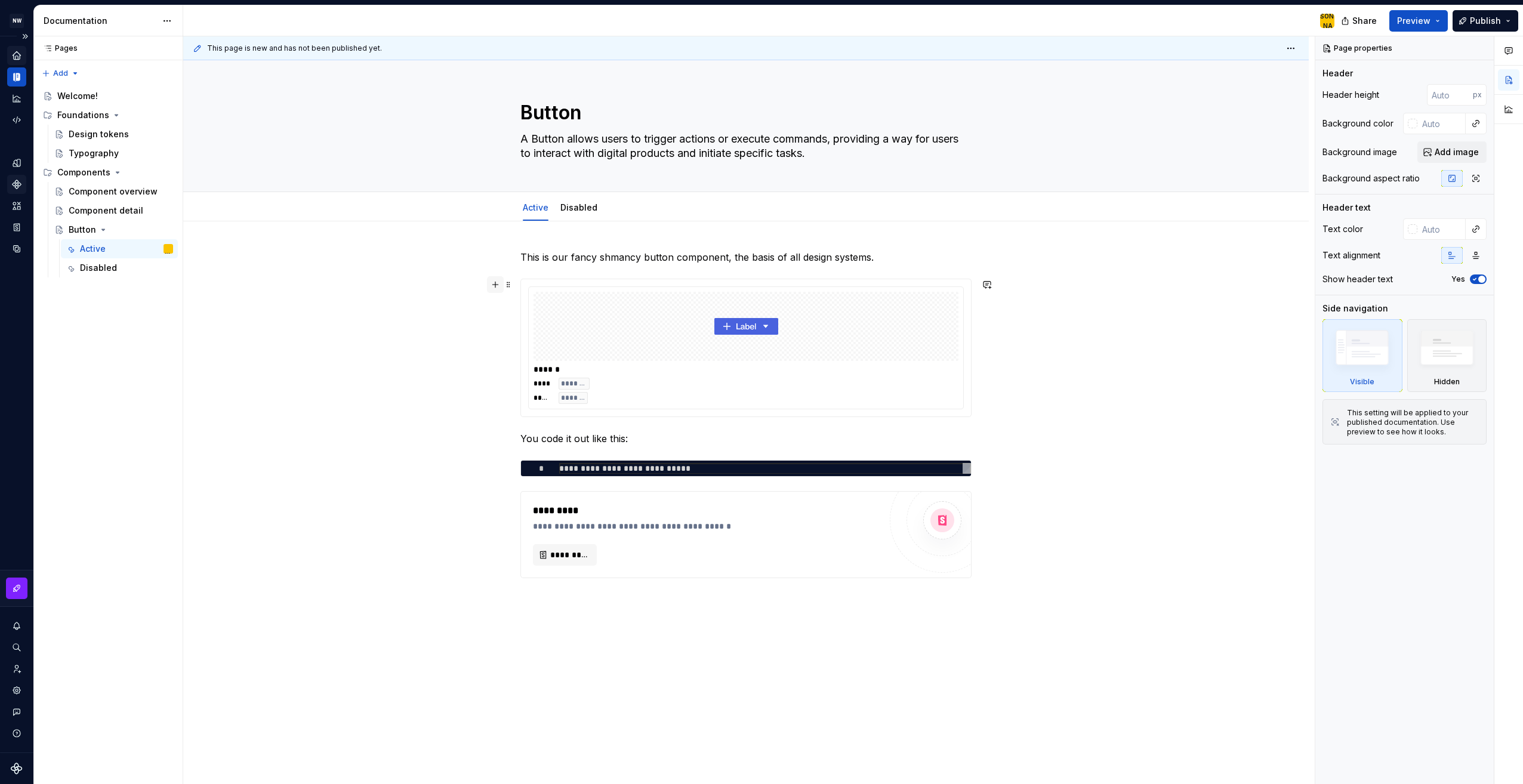
click at [495, 283] on button "button" at bounding box center [495, 284] width 17 height 17
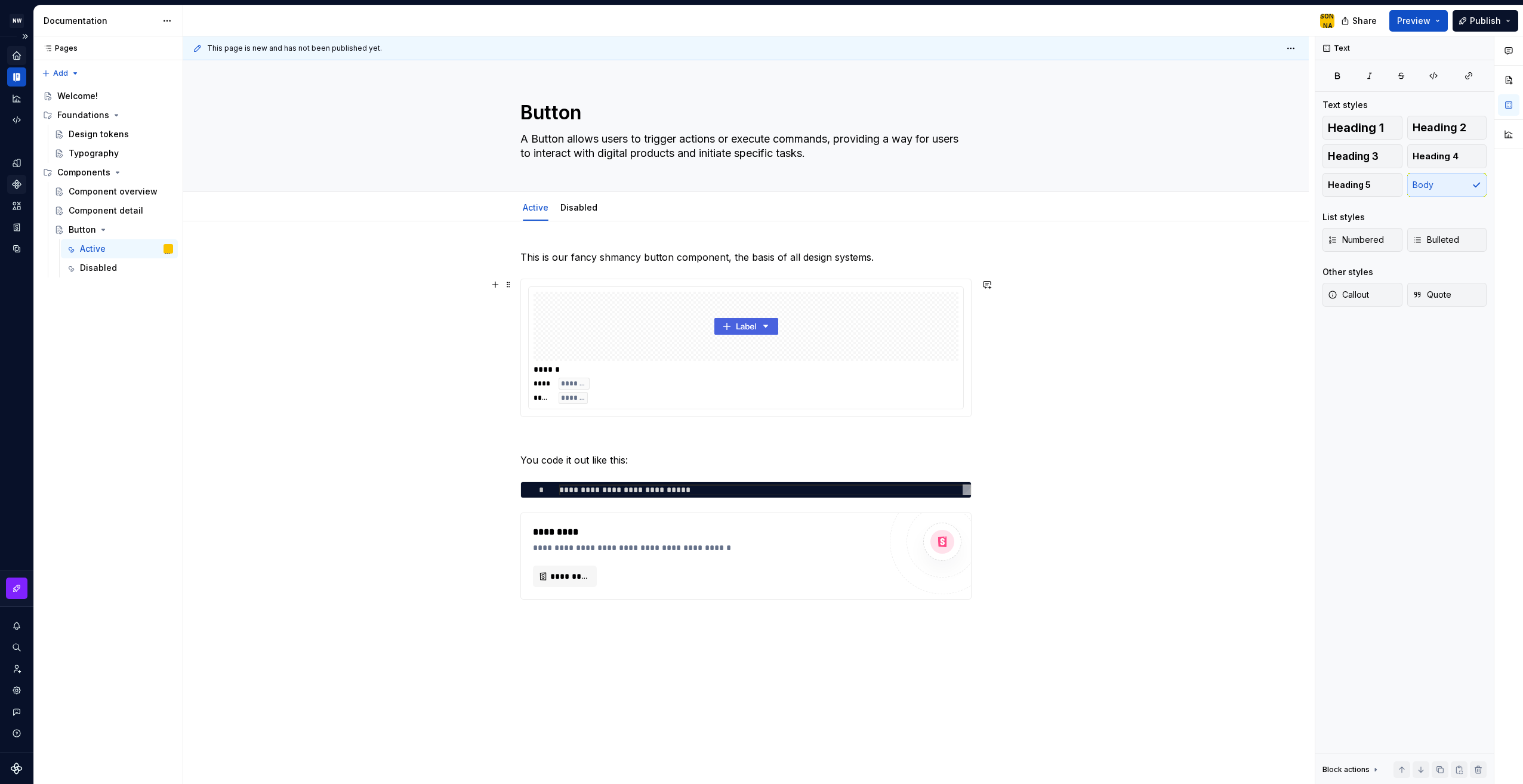
click at [1090, 333] on div "**********" at bounding box center [746, 549] width 1126 height 656
click at [508, 285] on span at bounding box center [508, 284] width 10 height 17
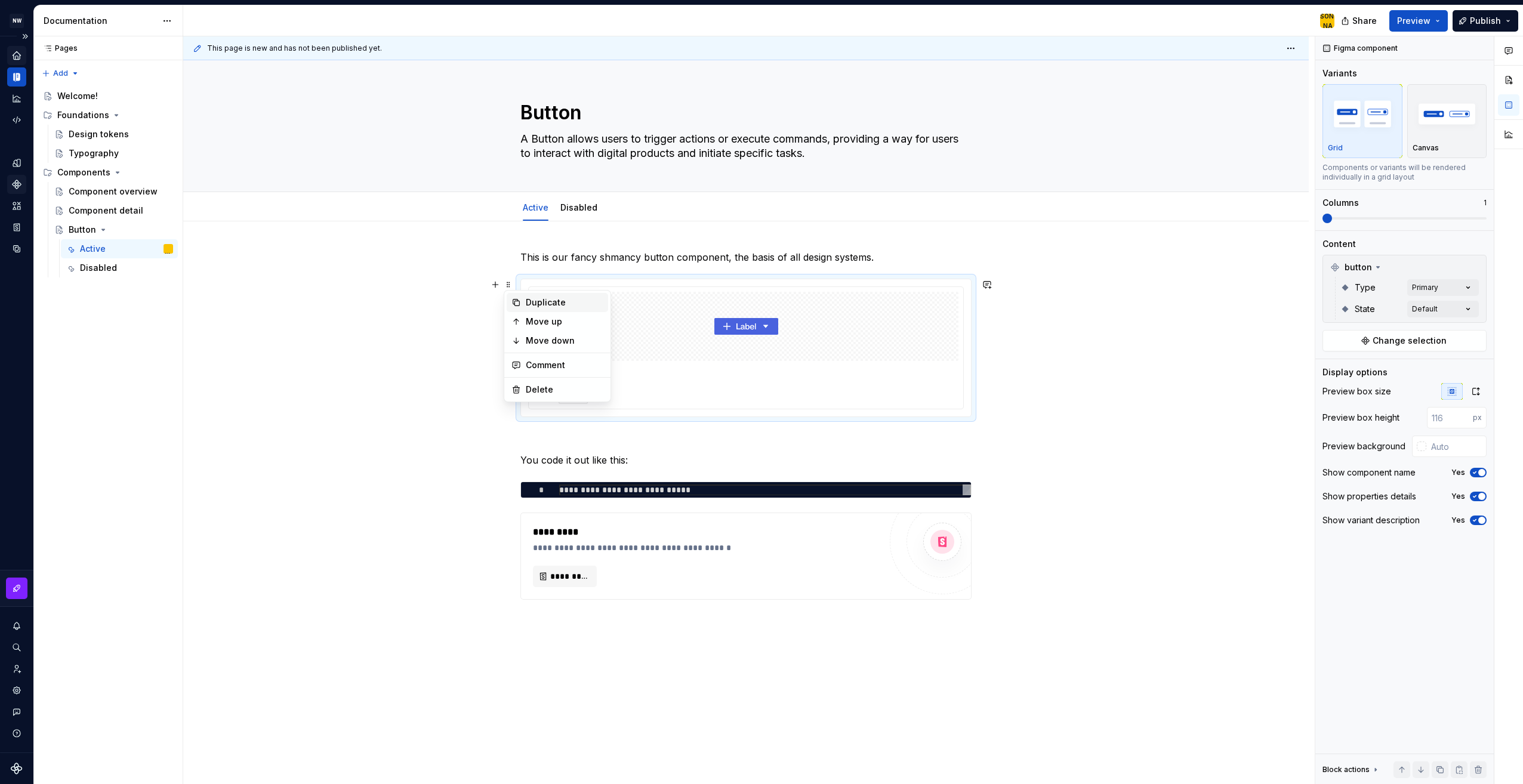
click at [534, 297] on div "Duplicate" at bounding box center [564, 303] width 78 height 12
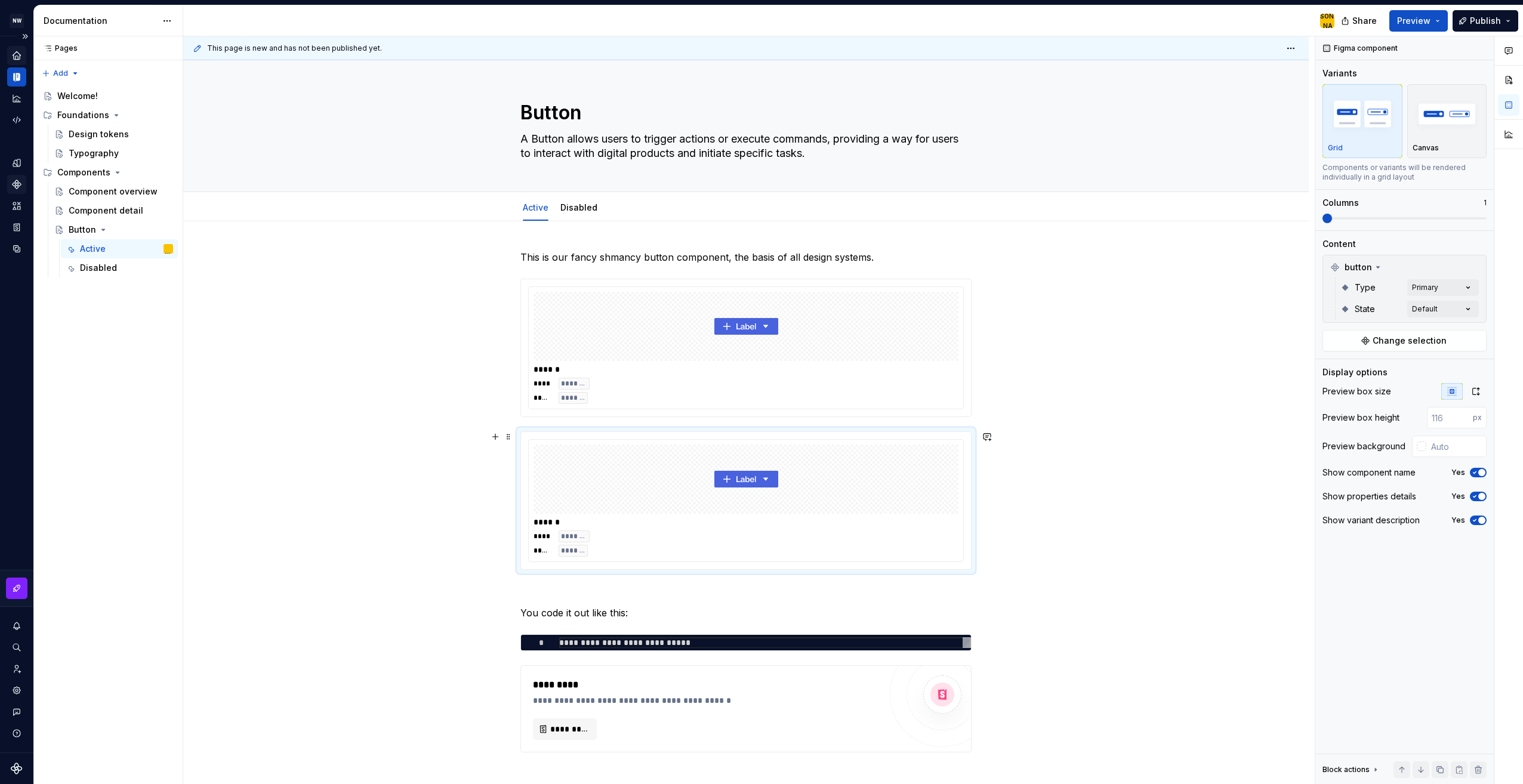
click at [576, 549] on span "*******" at bounding box center [573, 550] width 24 height 10
click at [512, 438] on span at bounding box center [508, 437] width 10 height 17
click at [494, 438] on button "button" at bounding box center [495, 437] width 17 height 17
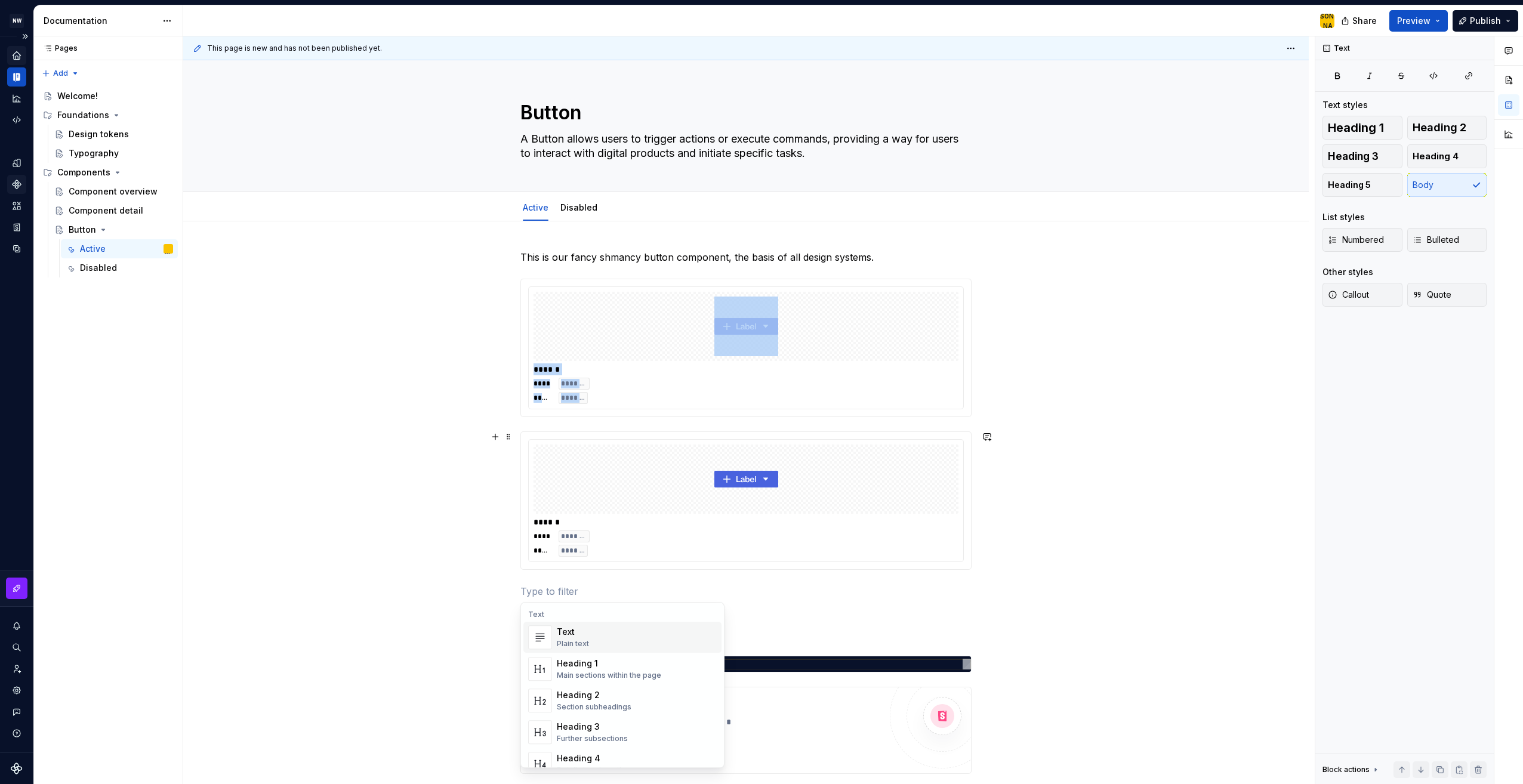
click at [542, 447] on div at bounding box center [746, 479] width 425 height 69
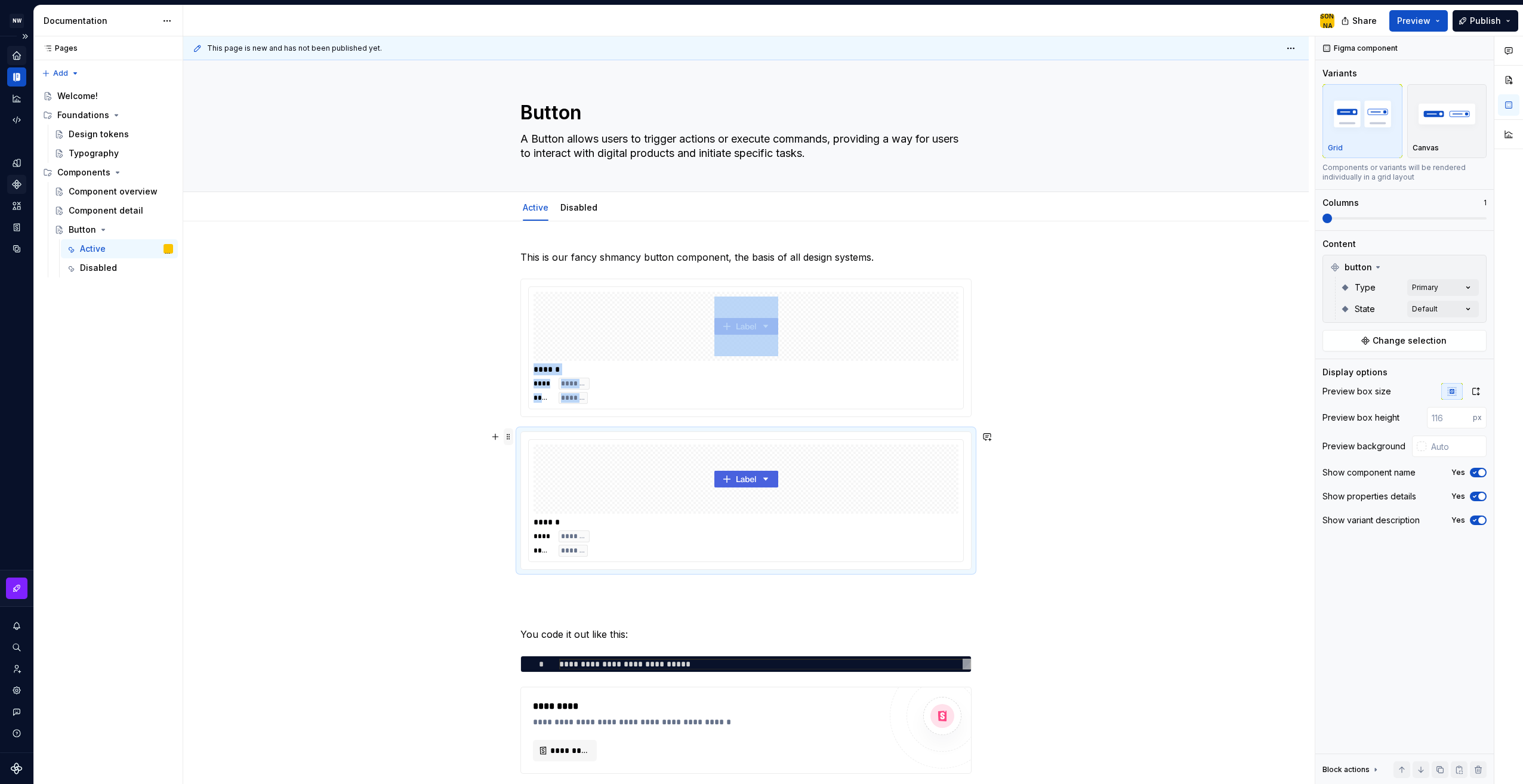
click at [510, 436] on span at bounding box center [508, 437] width 10 height 17
click at [929, 472] on div at bounding box center [746, 479] width 425 height 69
click at [1449, 284] on div "Comments Open comments No comments yet Select ‘Comment’ from the block context …" at bounding box center [1419, 410] width 208 height 748
click at [1387, 365] on div "Secondary" at bounding box center [1398, 363] width 146 height 12
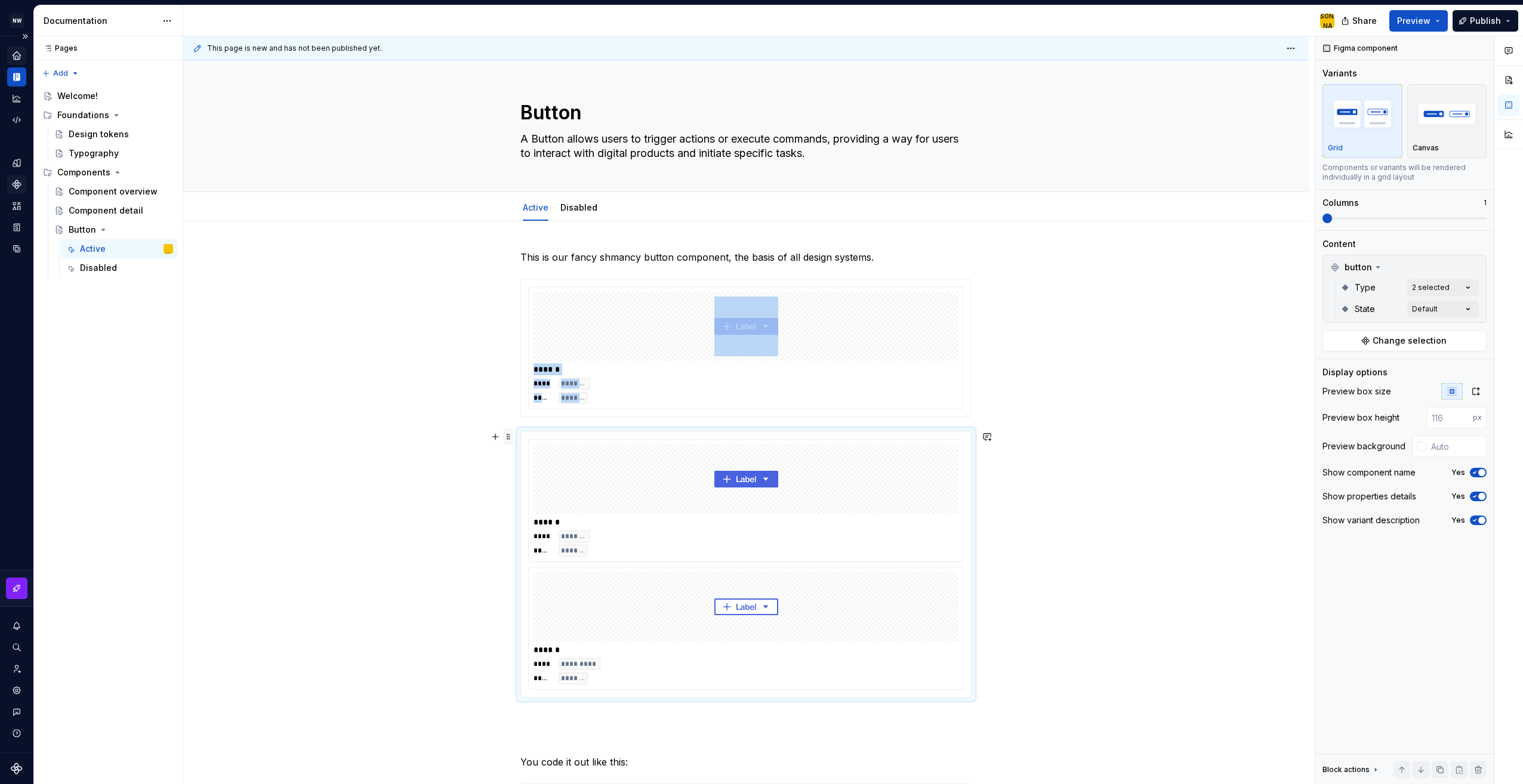
click at [506, 436] on span at bounding box center [508, 437] width 10 height 17
click at [538, 539] on div "Delete" at bounding box center [564, 541] width 78 height 12
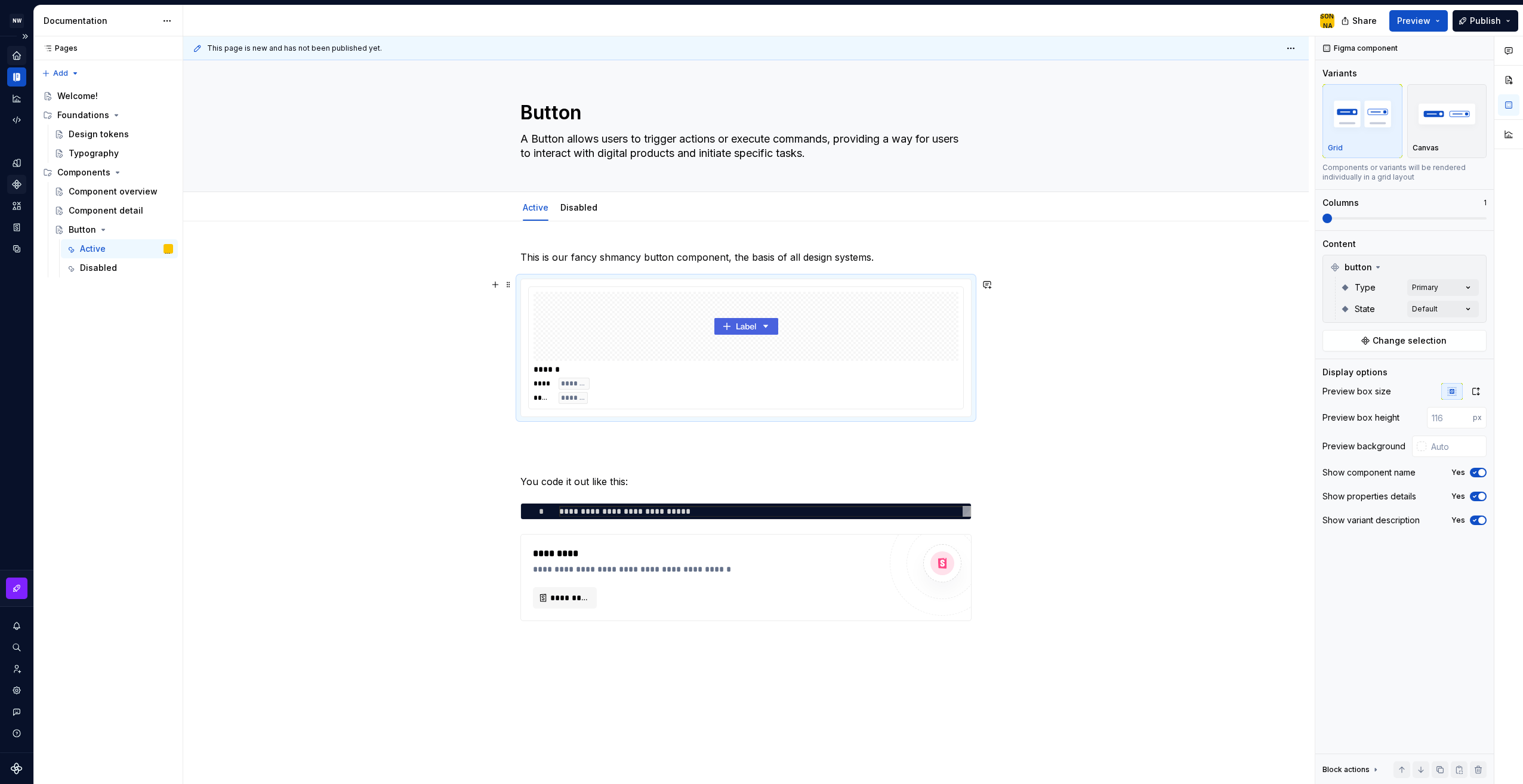
click at [763, 381] on div "**** ******* ***** *******" at bounding box center [746, 391] width 425 height 26
click at [1449, 285] on div "Comments Open comments No comments yet Select ‘Comment’ from the block context …" at bounding box center [1419, 410] width 208 height 748
click at [1417, 361] on div "Secondary" at bounding box center [1398, 363] width 146 height 12
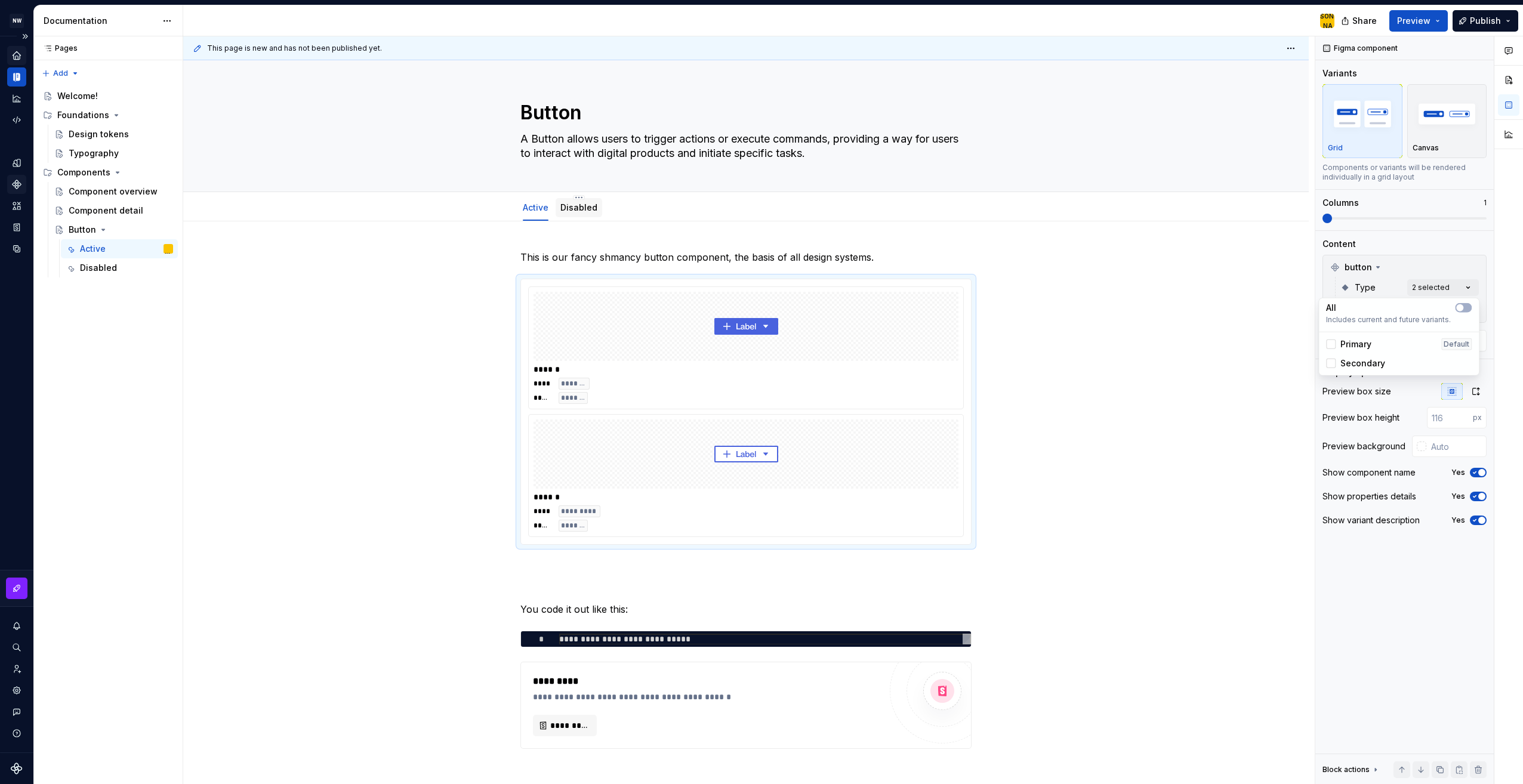
click at [589, 206] on html "NW PIE JA Design system data Documentation JA Share Preview Publish Pages Pages…" at bounding box center [762, 392] width 1523 height 784
click at [589, 206] on link "Disabled" at bounding box center [579, 207] width 37 height 10
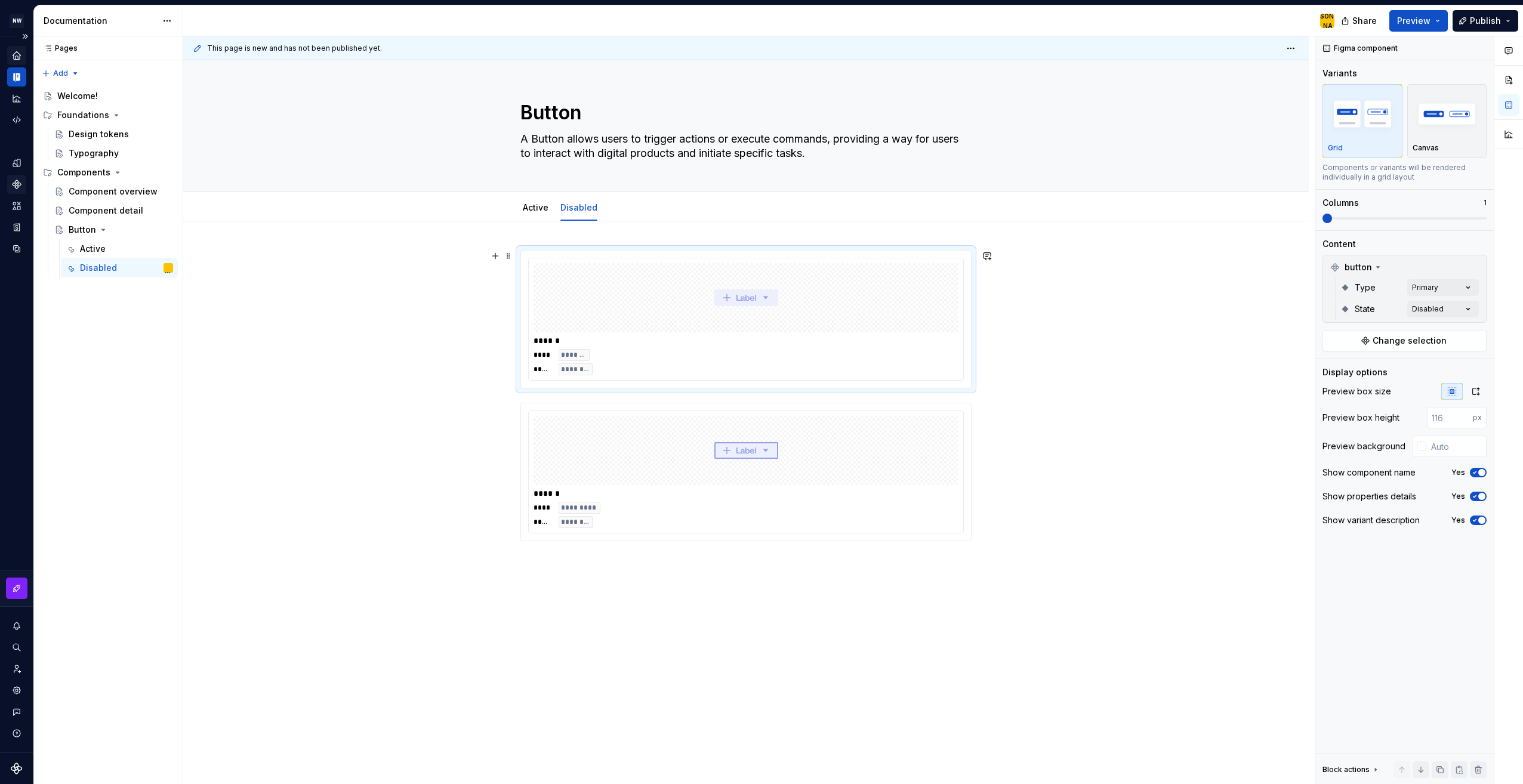
click at [649, 310] on div at bounding box center [746, 297] width 425 height 69
click at [1442, 284] on div "Comments Open comments No comments yet Select ‘Comment’ from the block context …" at bounding box center [1419, 410] width 208 height 748
click at [1366, 363] on span "Secondary" at bounding box center [1362, 363] width 45 height 12
click at [634, 554] on html "NW PIE JA Design system data Documentation JA Share Preview Publish Pages Pages…" at bounding box center [762, 392] width 1523 height 784
click at [507, 537] on span at bounding box center [508, 535] width 10 height 17
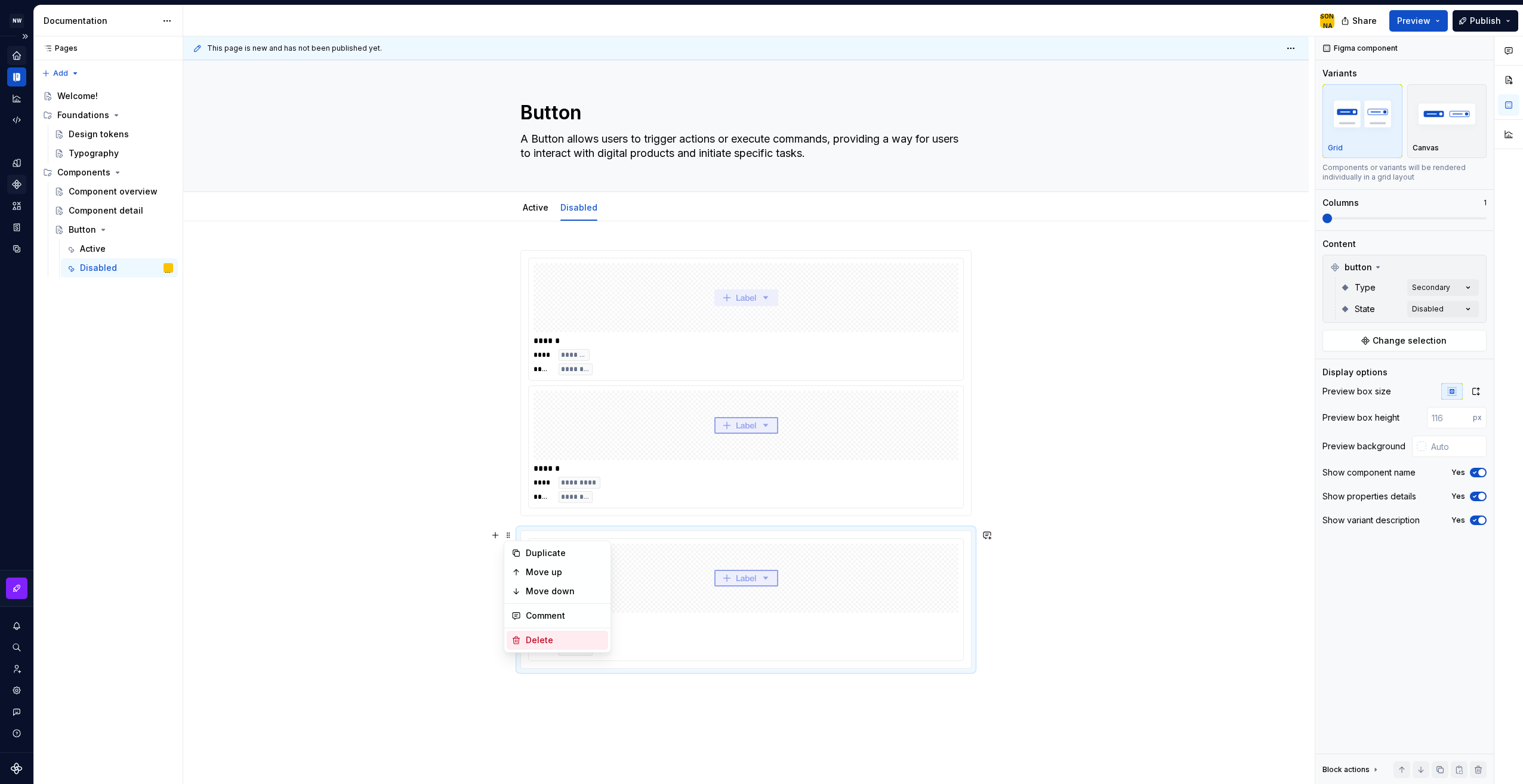
click at [531, 644] on div "Delete" at bounding box center [564, 640] width 78 height 12
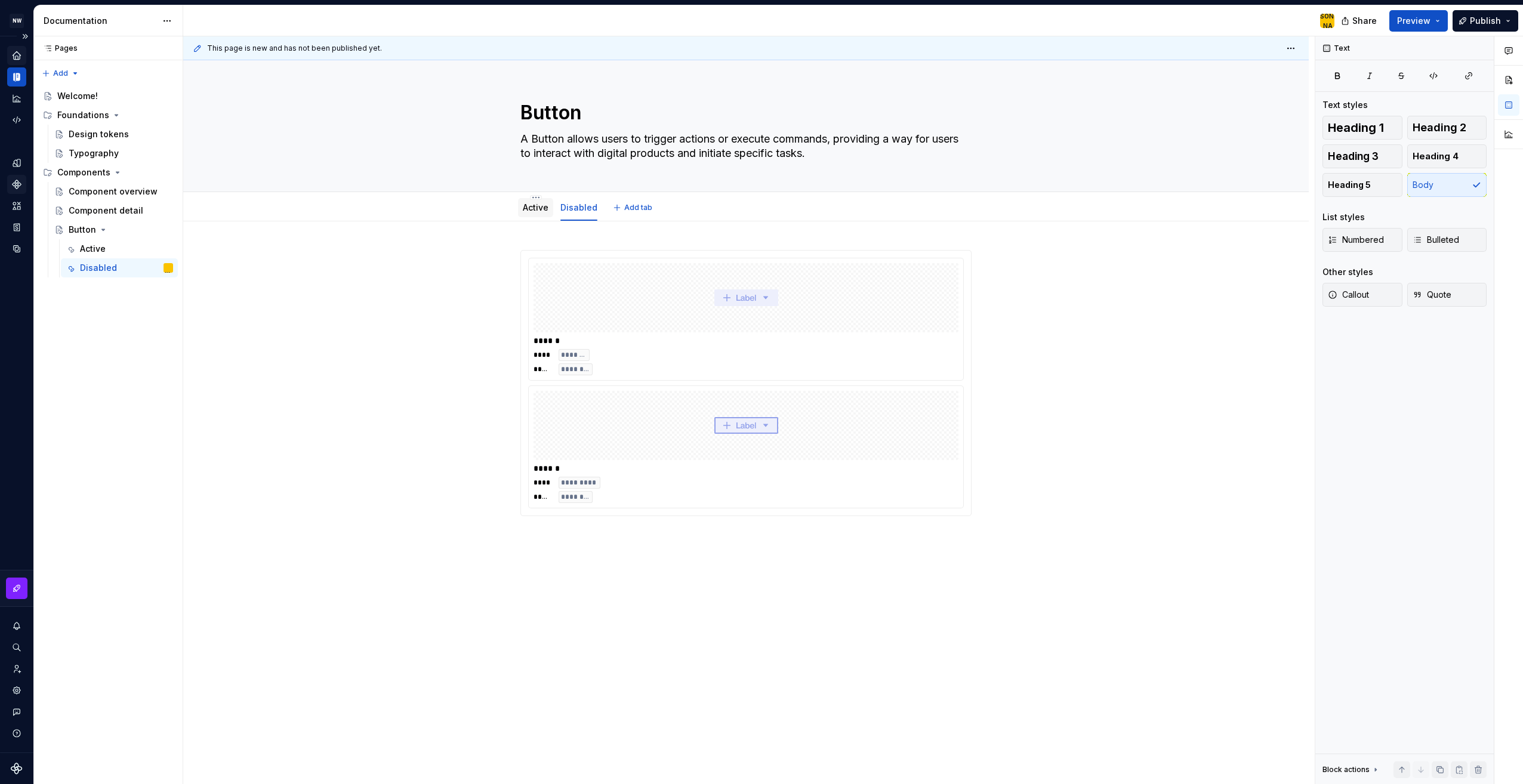
click at [544, 207] on link "Active" at bounding box center [535, 207] width 25 height 10
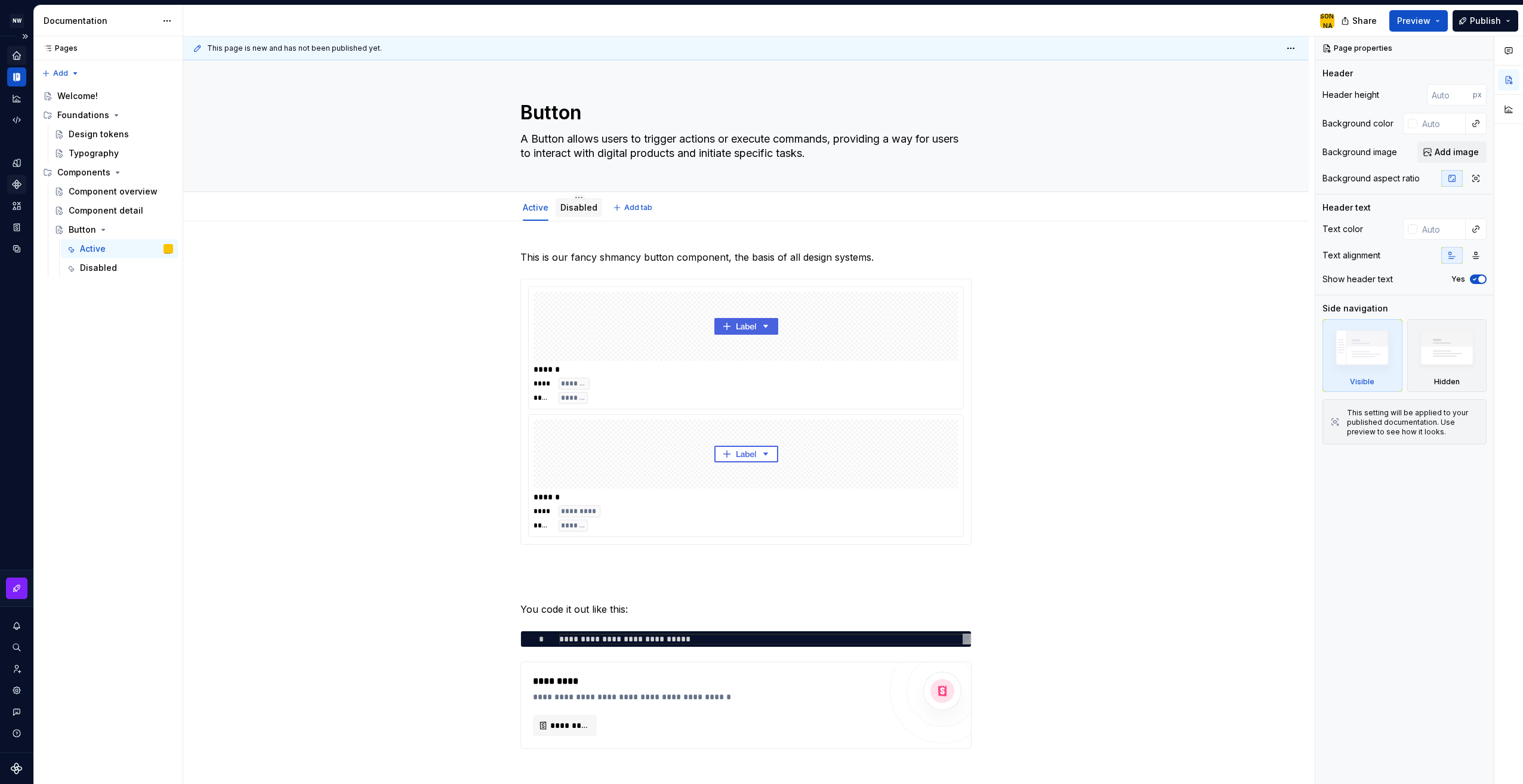
click at [578, 207] on link "Disabled" at bounding box center [579, 207] width 37 height 10
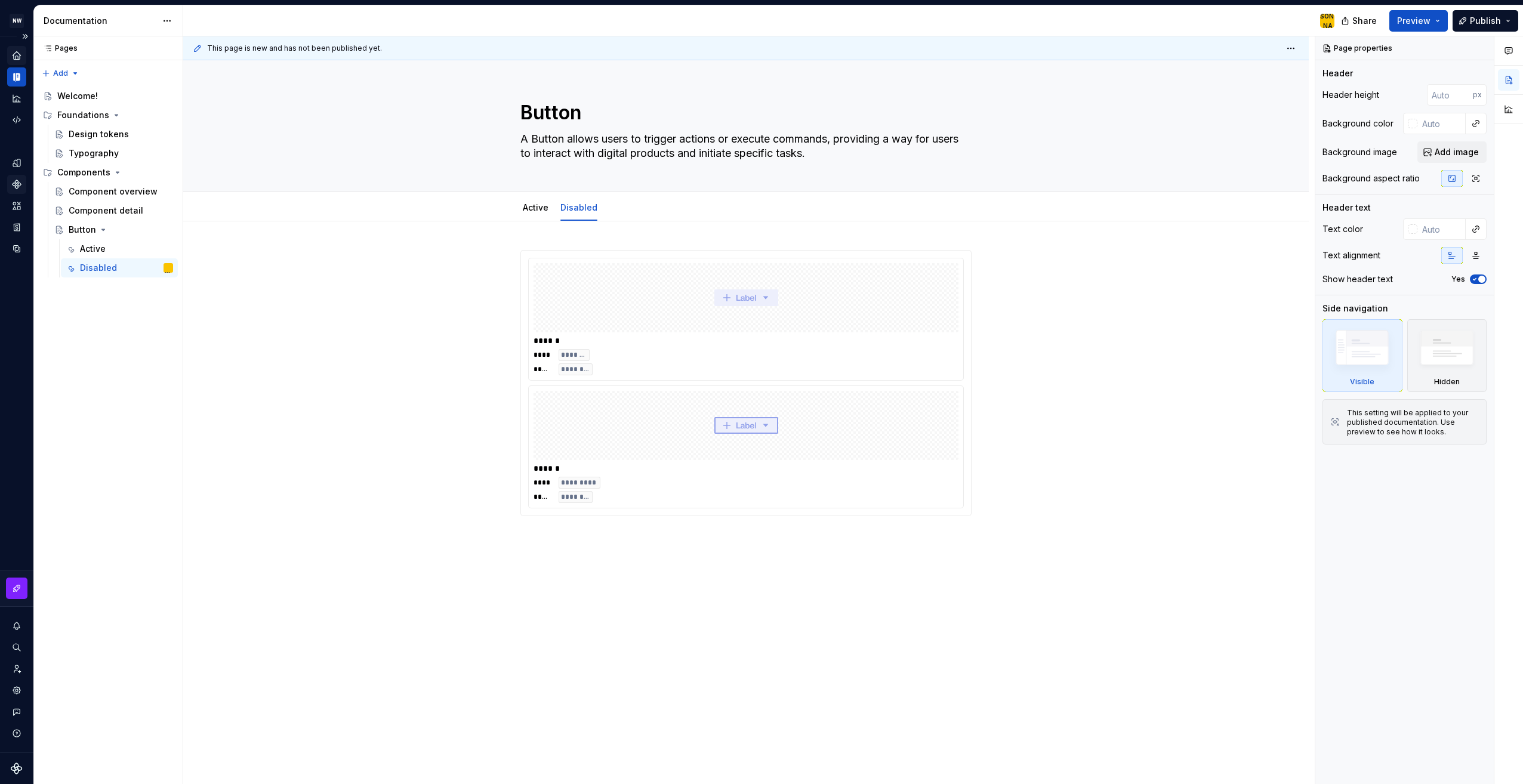
type textarea "*"
